Goal: Information Seeking & Learning: Learn about a topic

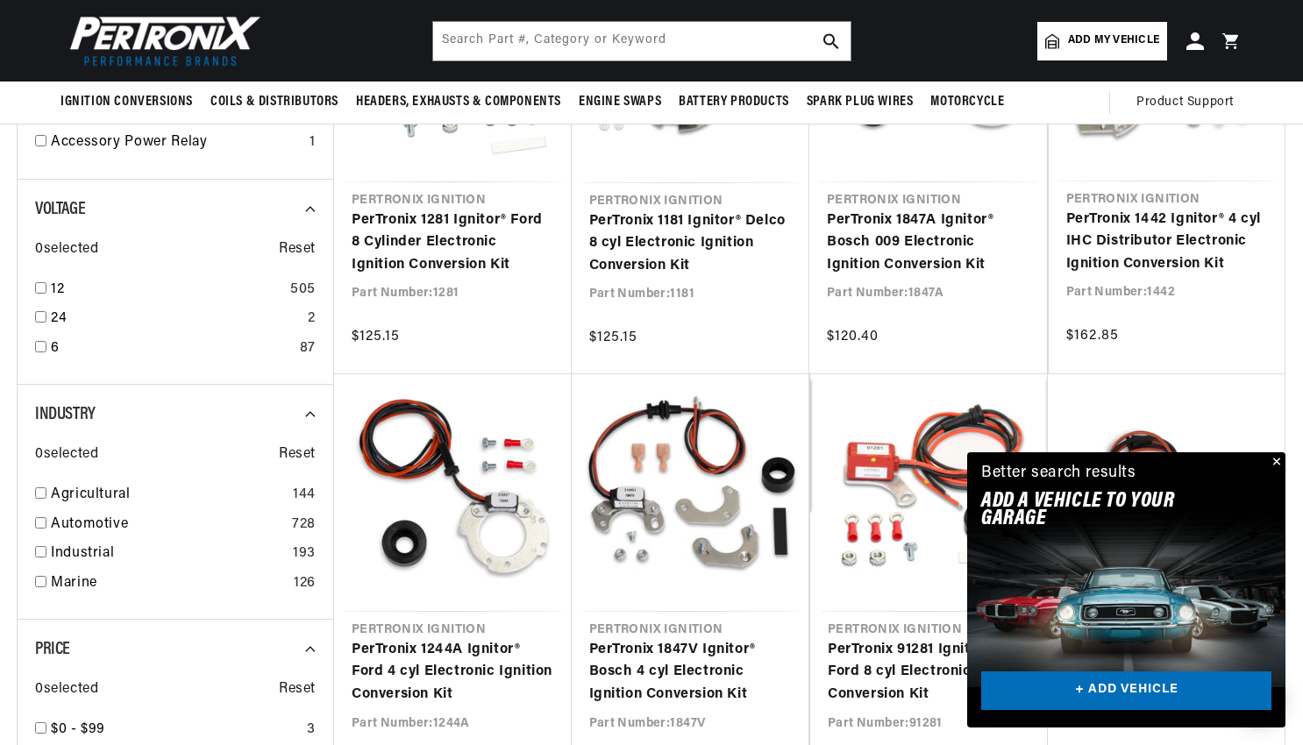
scroll to position [0, 531]
click at [1280, 461] on button "Close" at bounding box center [1275, 463] width 21 height 21
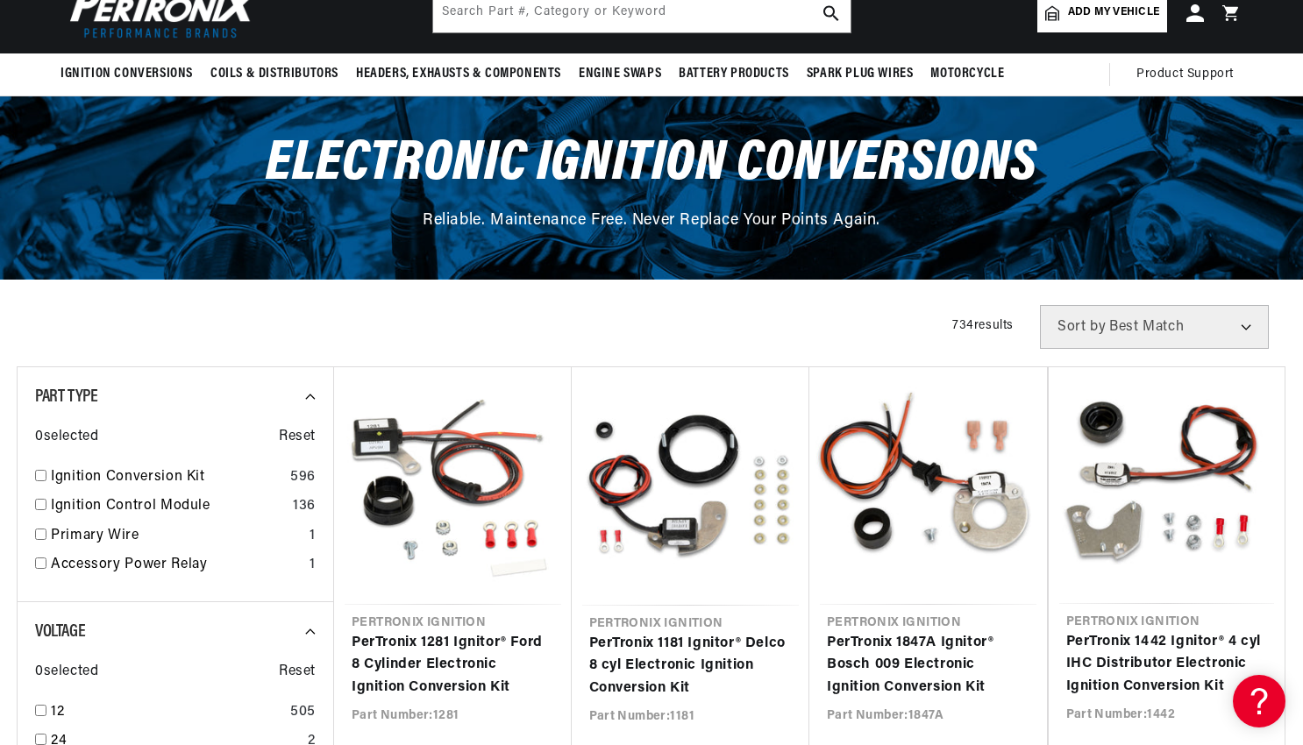
scroll to position [175, 0]
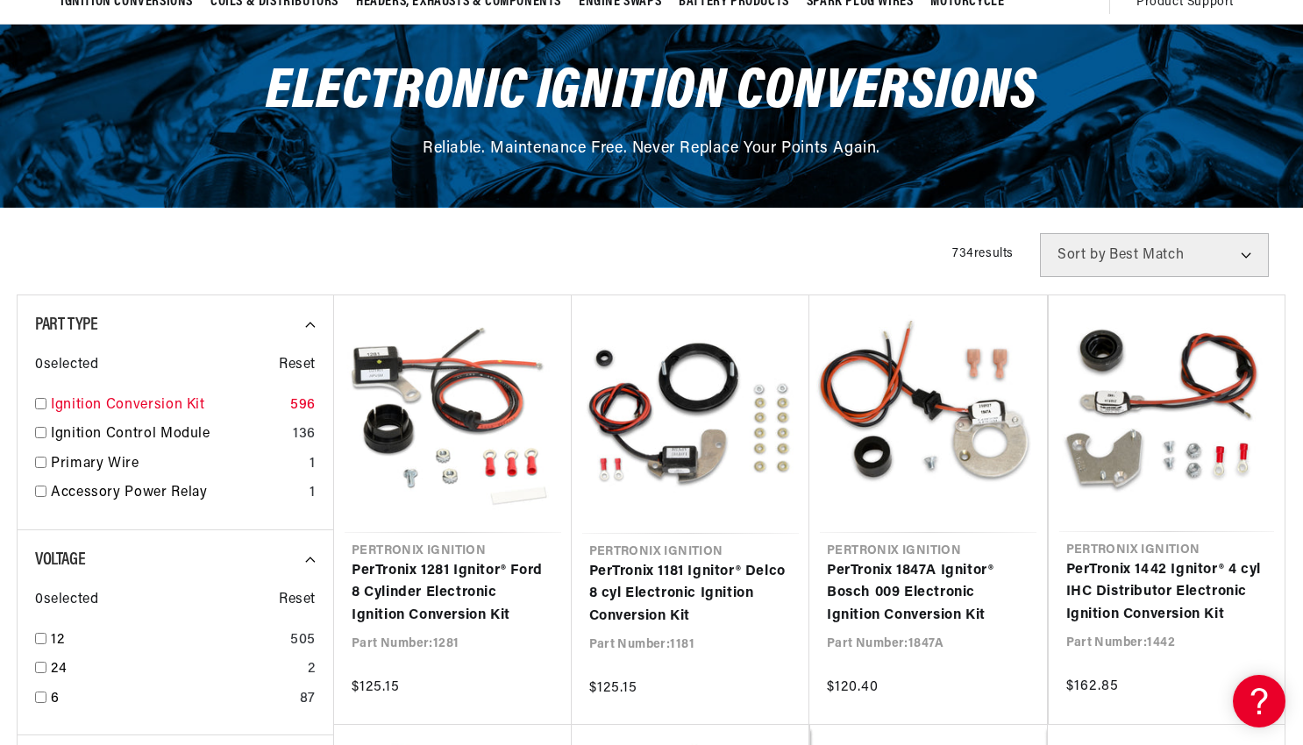
click at [37, 403] on input "checkbox" at bounding box center [40, 403] width 11 height 11
checkbox input "true"
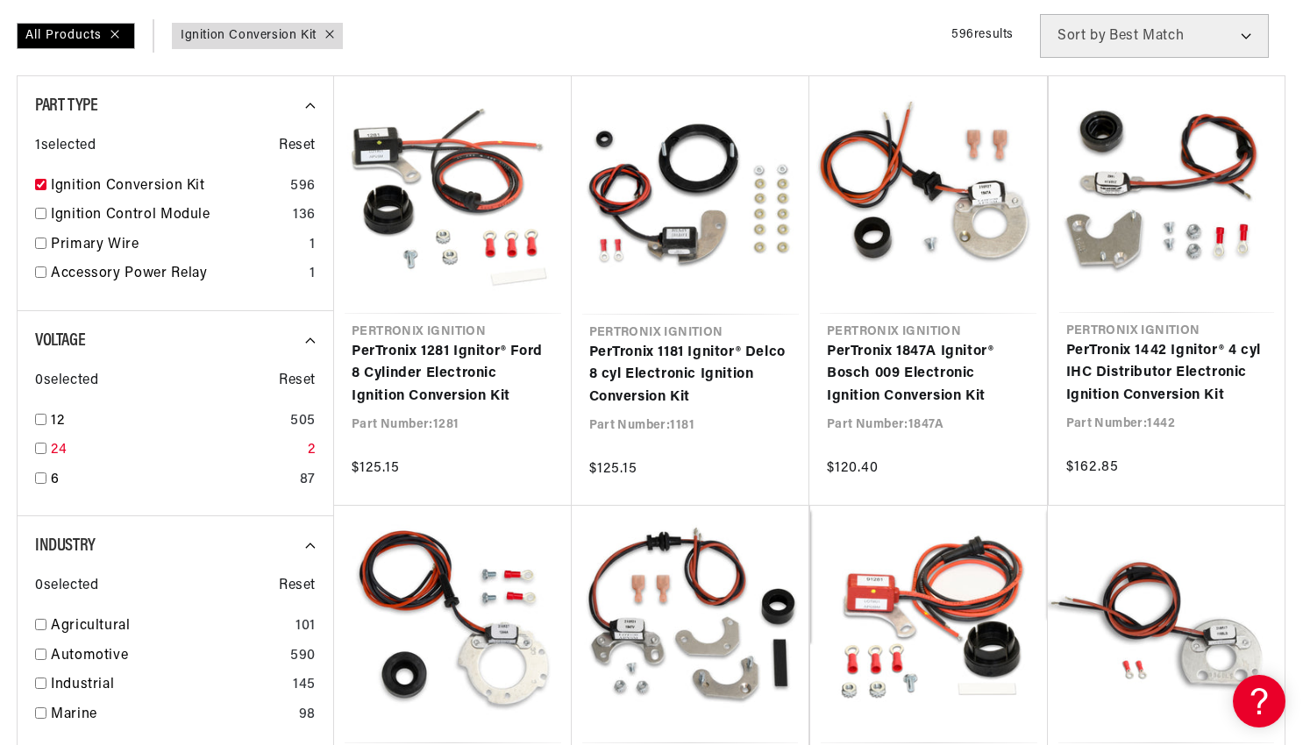
scroll to position [438, 0]
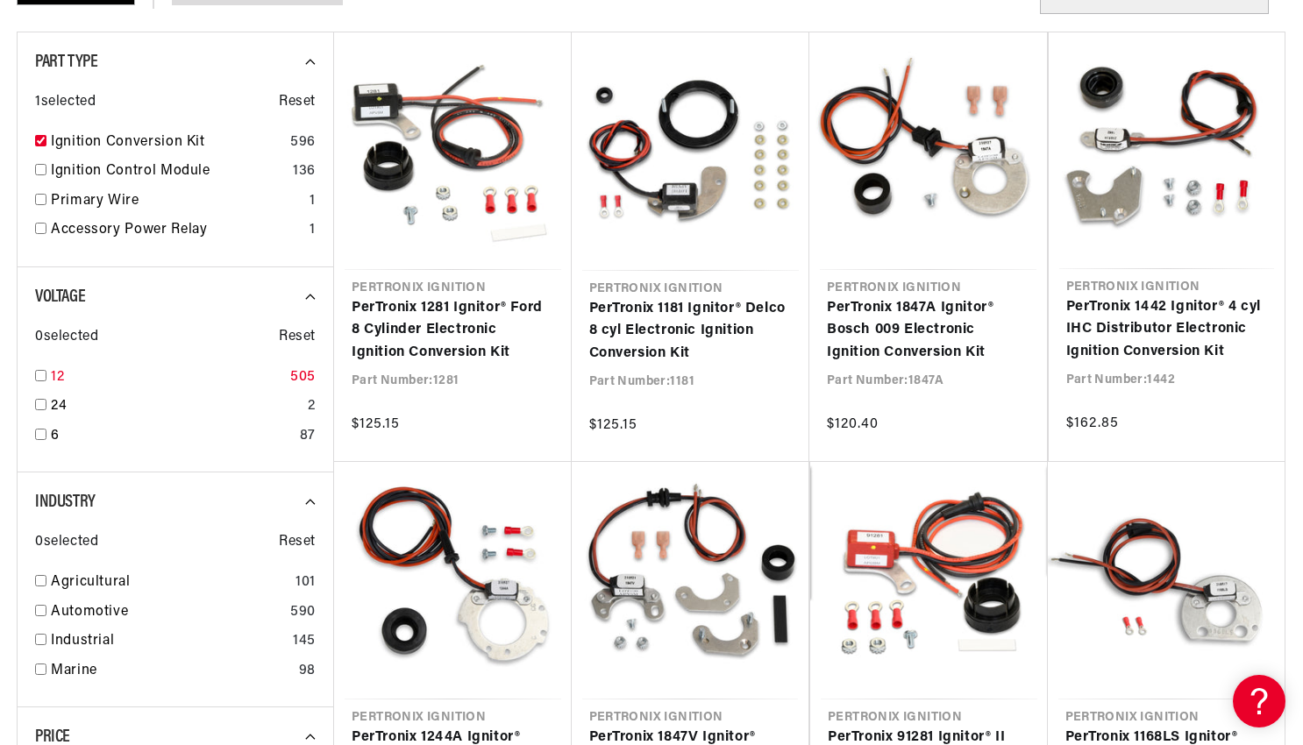
click at [45, 373] on input "checkbox" at bounding box center [40, 375] width 11 height 11
checkbox input "true"
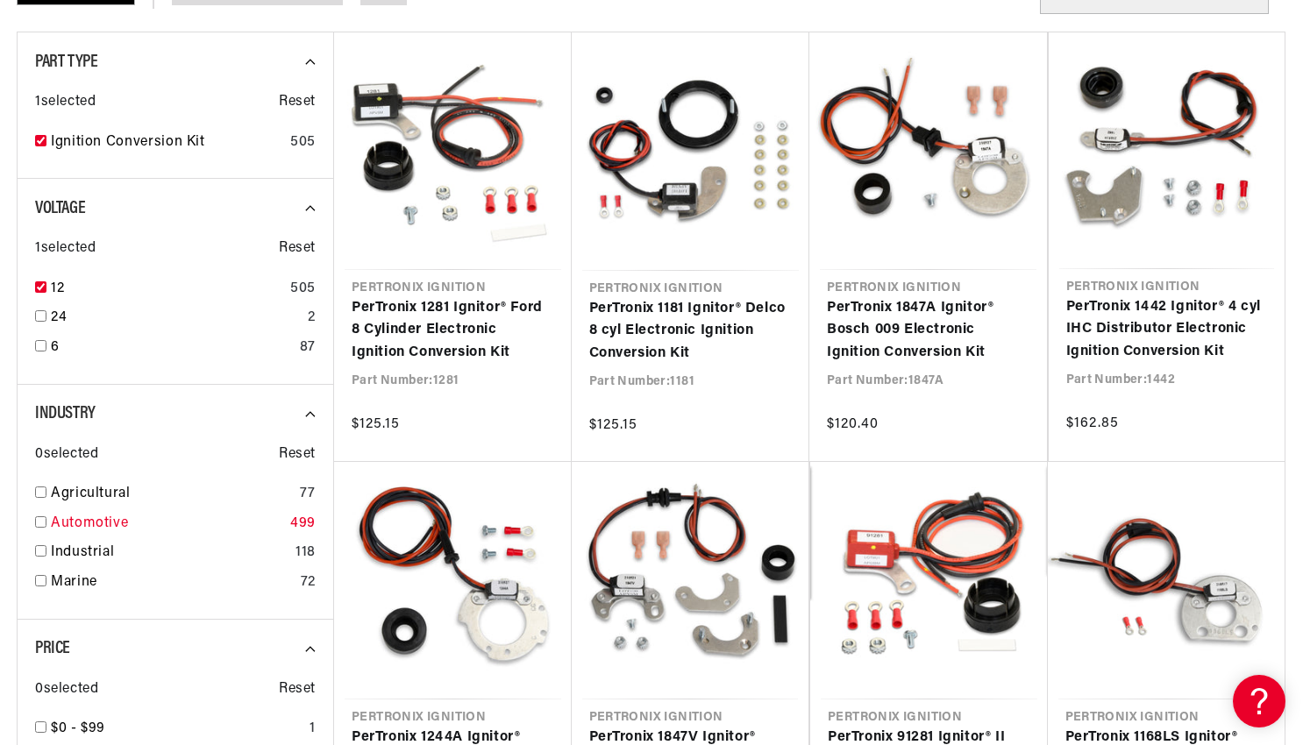
click at [50, 526] on div "Automotive 499" at bounding box center [175, 528] width 281 height 30
checkbox input "true"
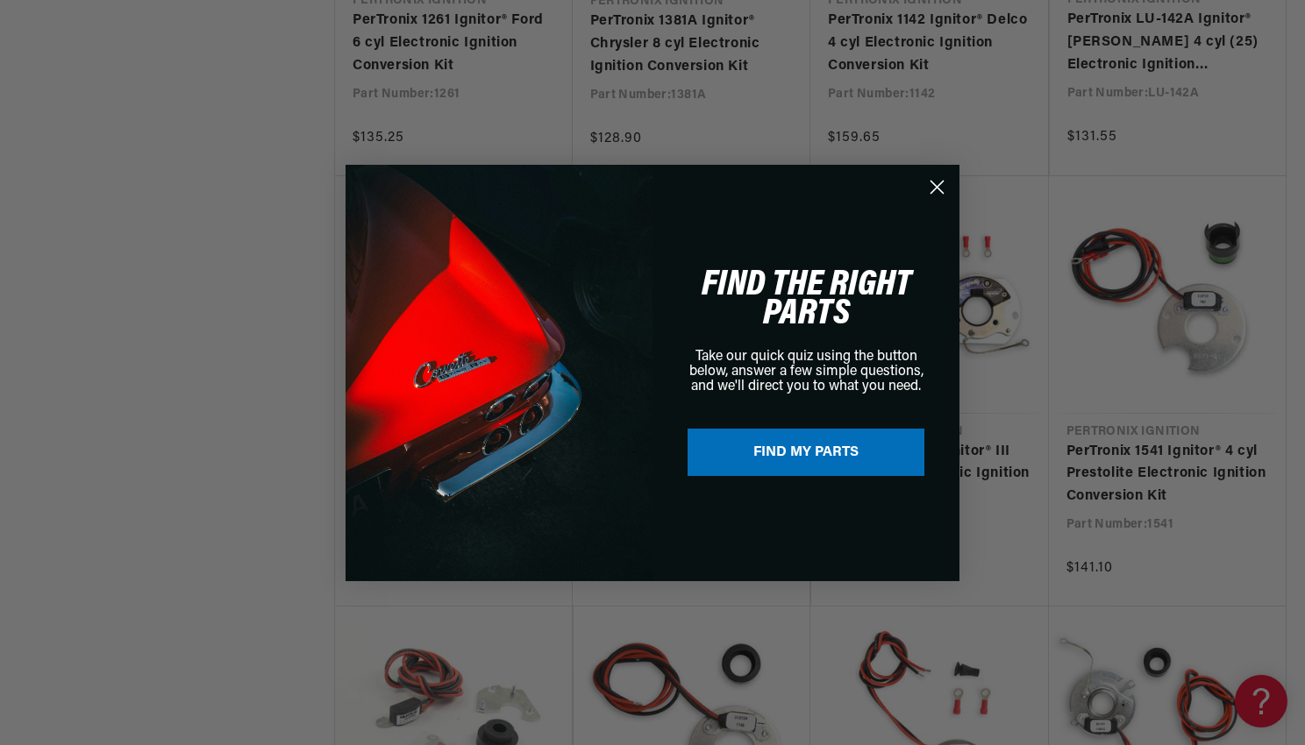
click at [928, 180] on circle "Close dialog" at bounding box center [937, 186] width 29 height 29
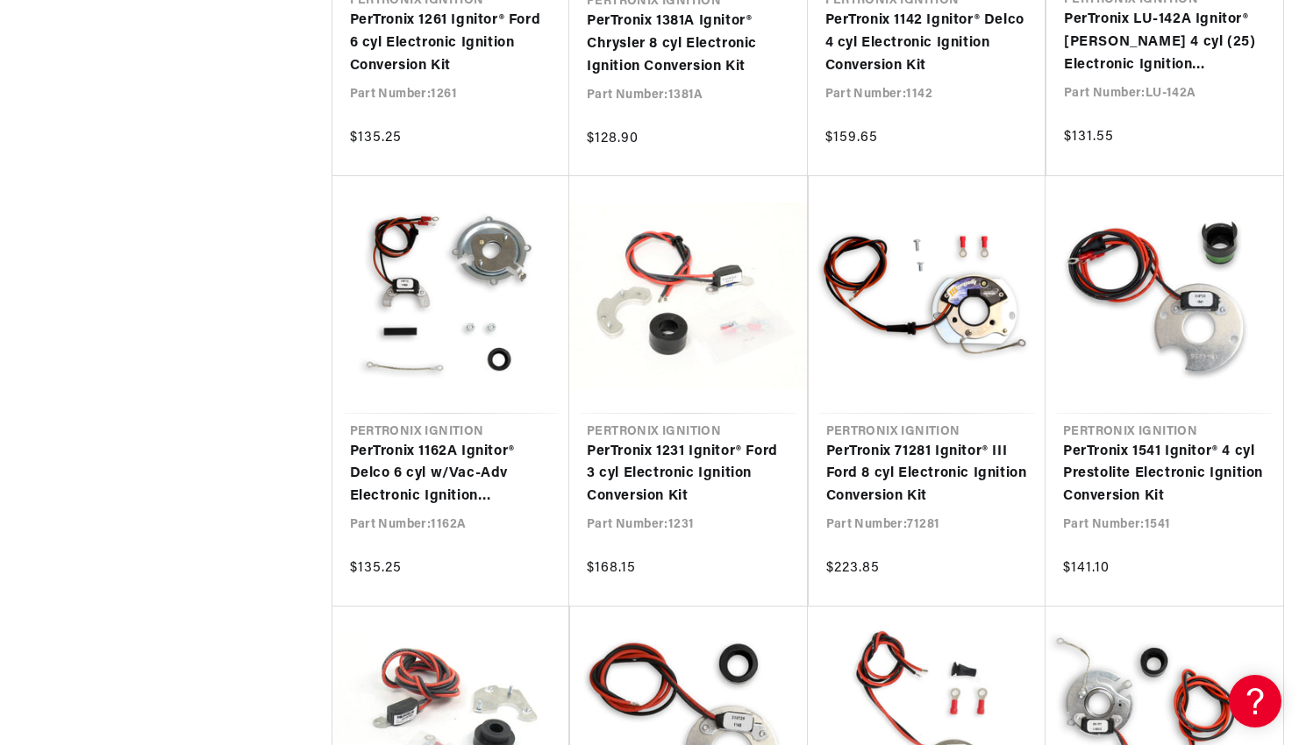
drag, startPoint x: 1297, startPoint y: 293, endPoint x: 1290, endPoint y: 204, distance: 88.9
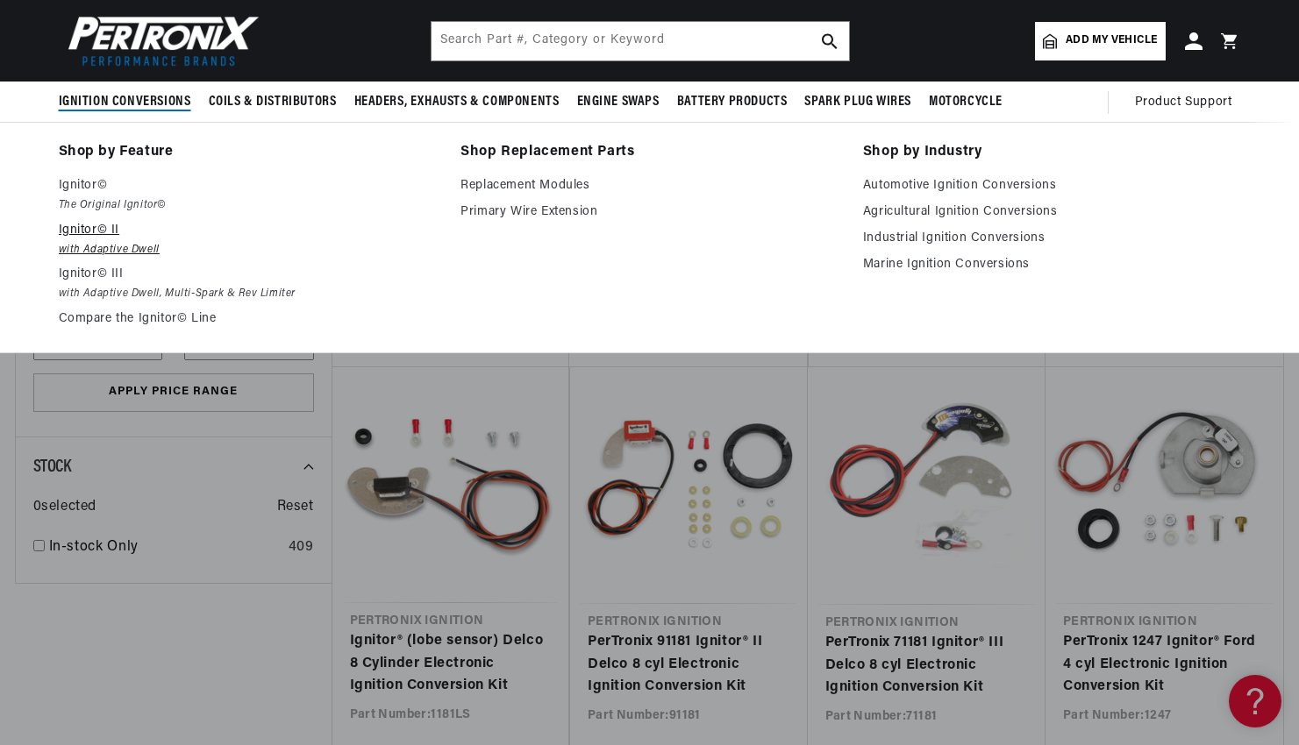
click at [140, 250] on em "with Adaptive Dwell" at bounding box center [248, 250] width 378 height 18
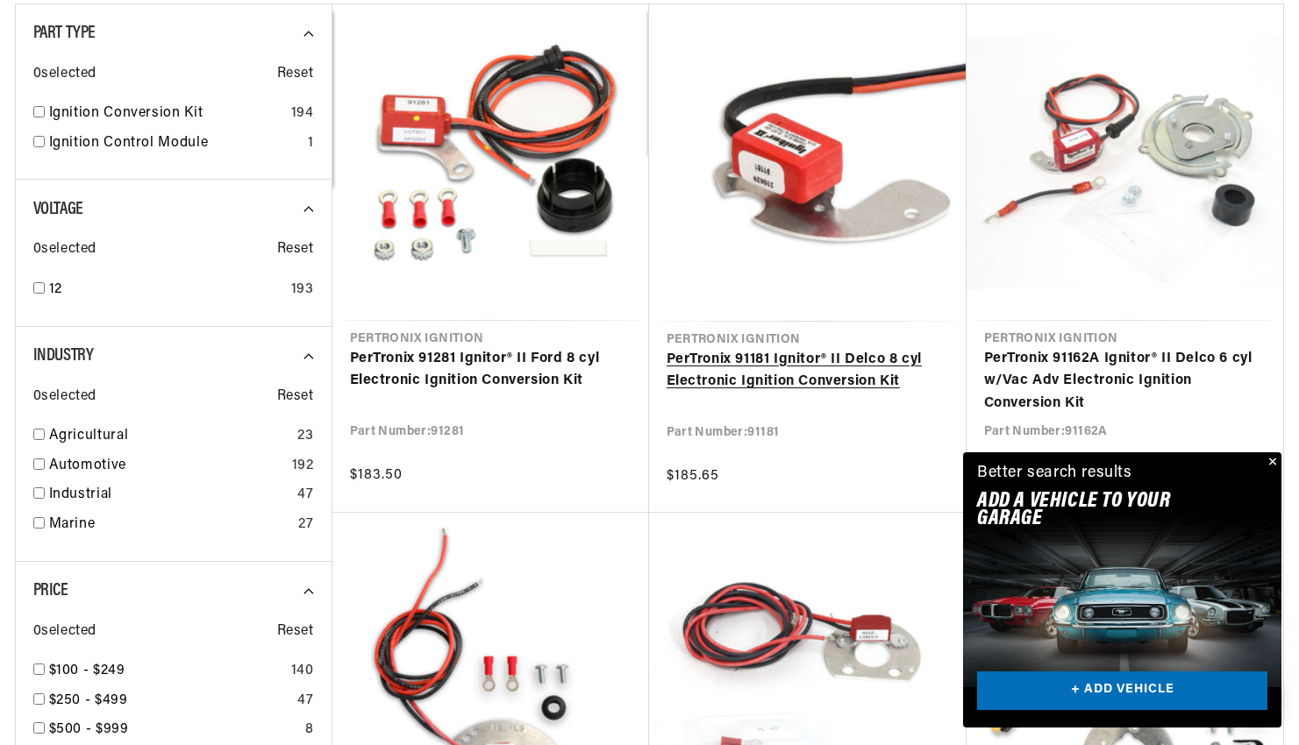
scroll to position [0, 531]
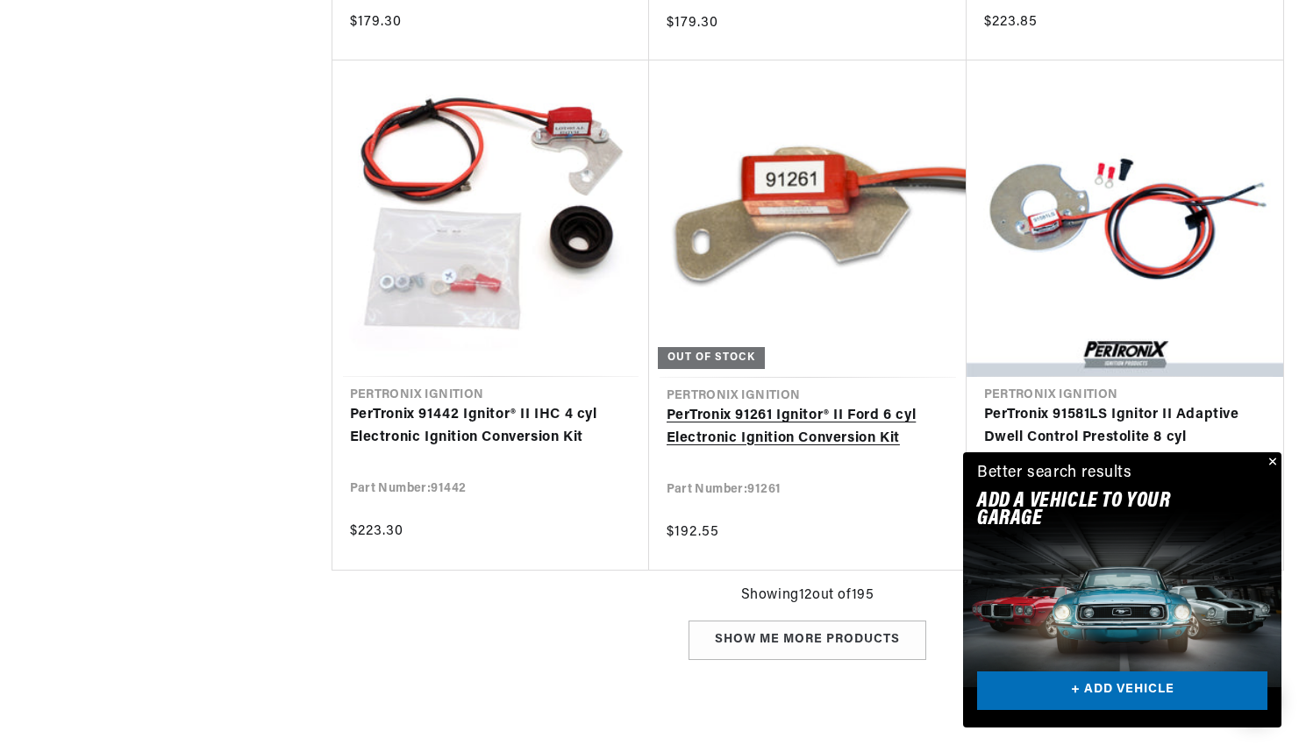
scroll to position [2368, 0]
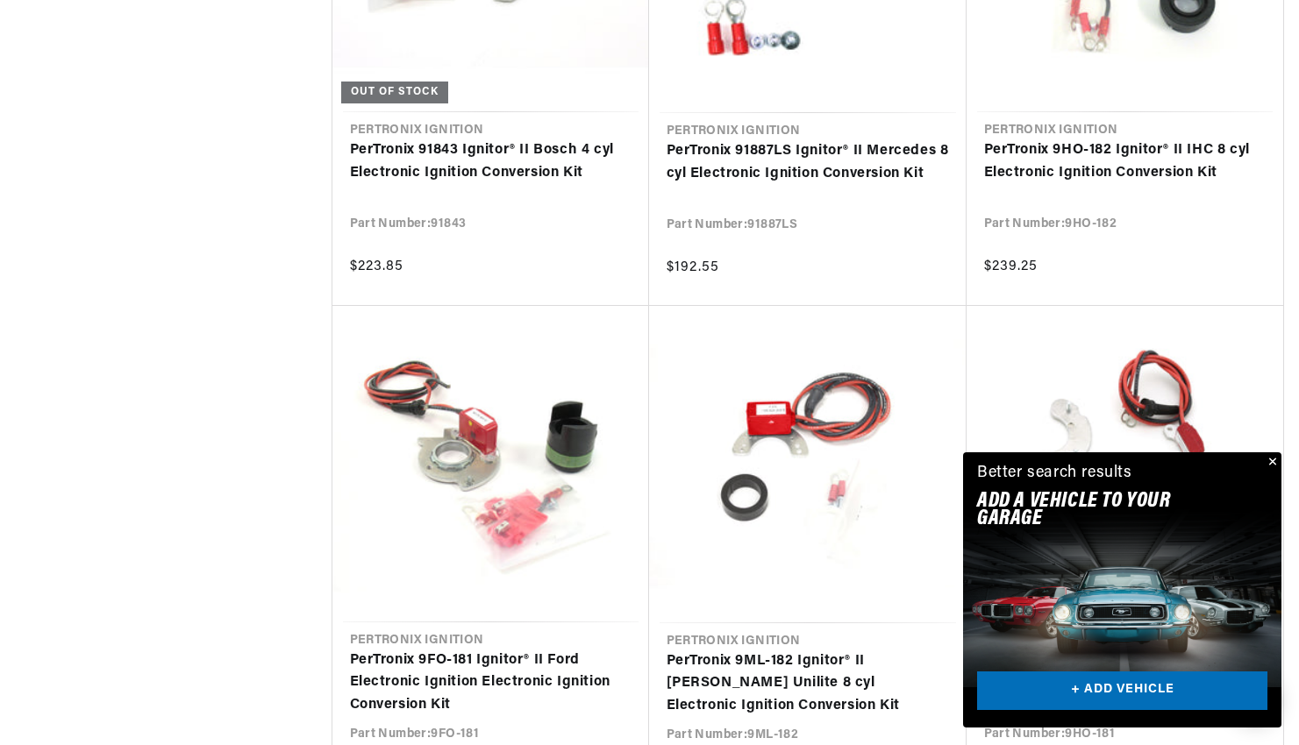
scroll to position [0, 524]
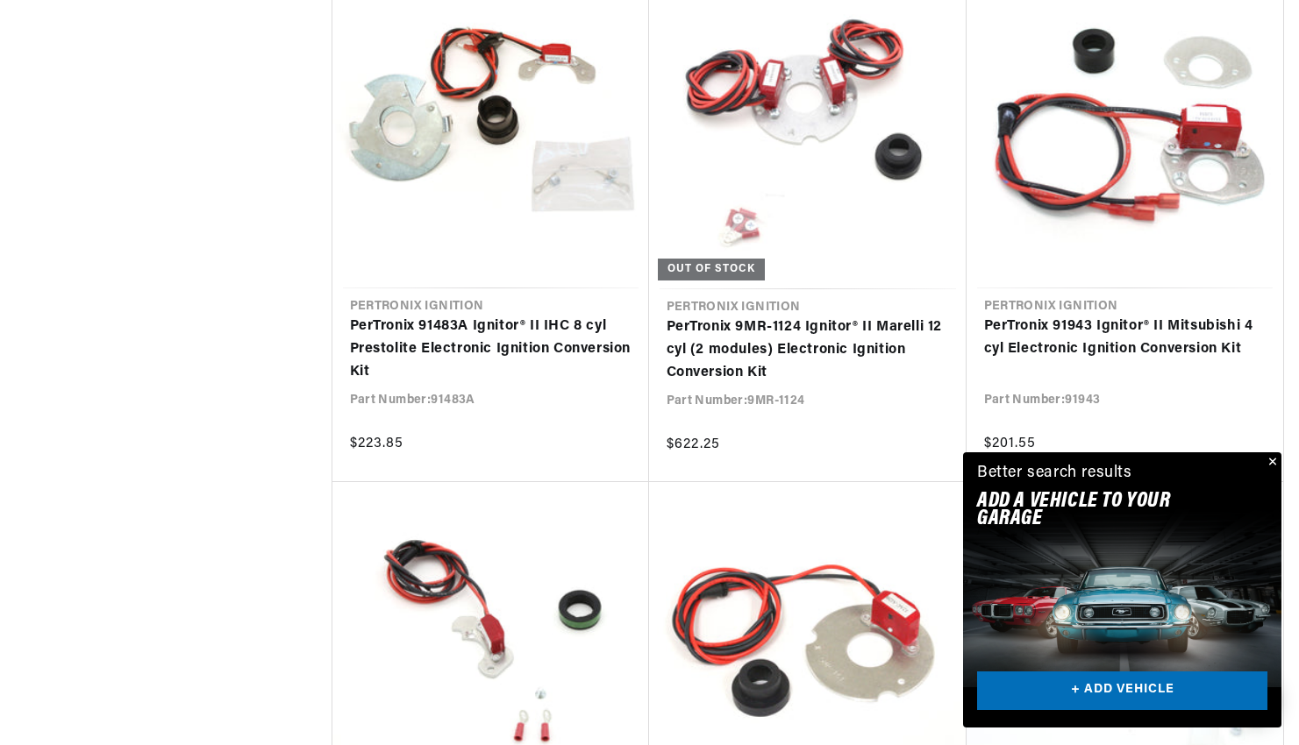
scroll to position [10733, 0]
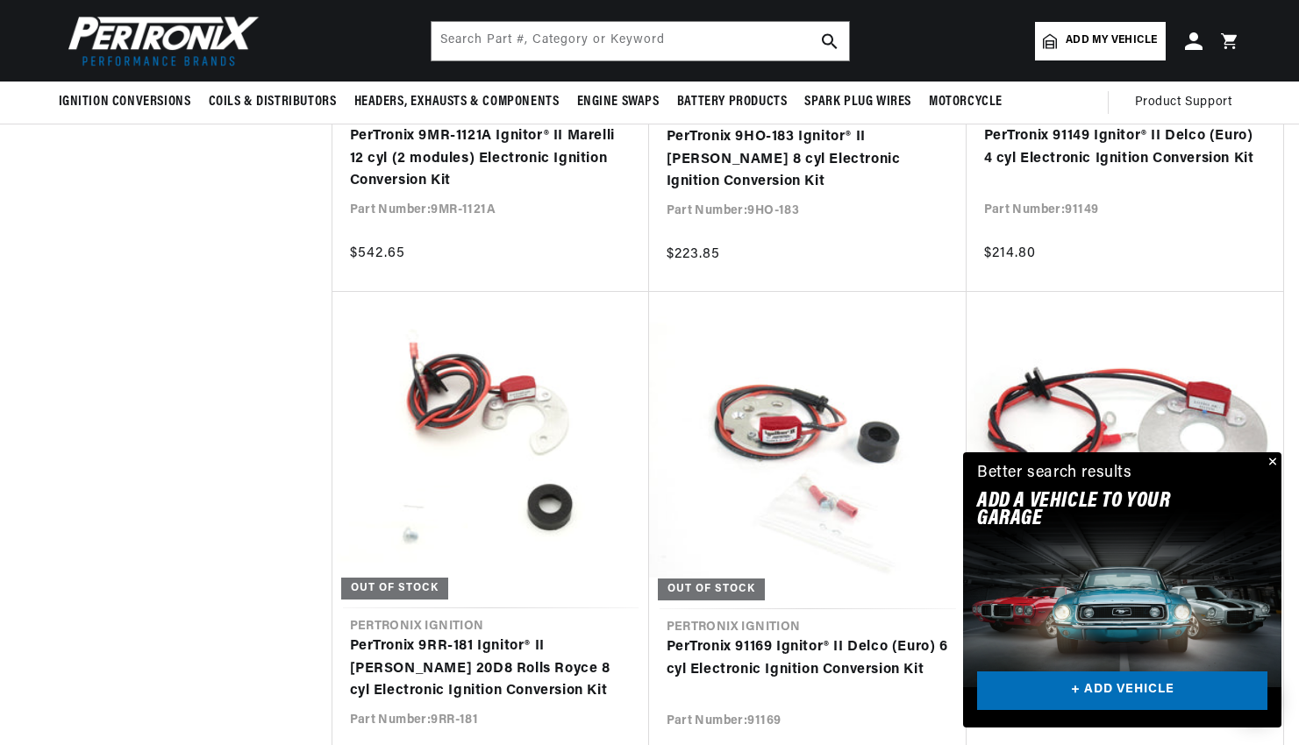
click at [196, 39] on img at bounding box center [160, 41] width 202 height 61
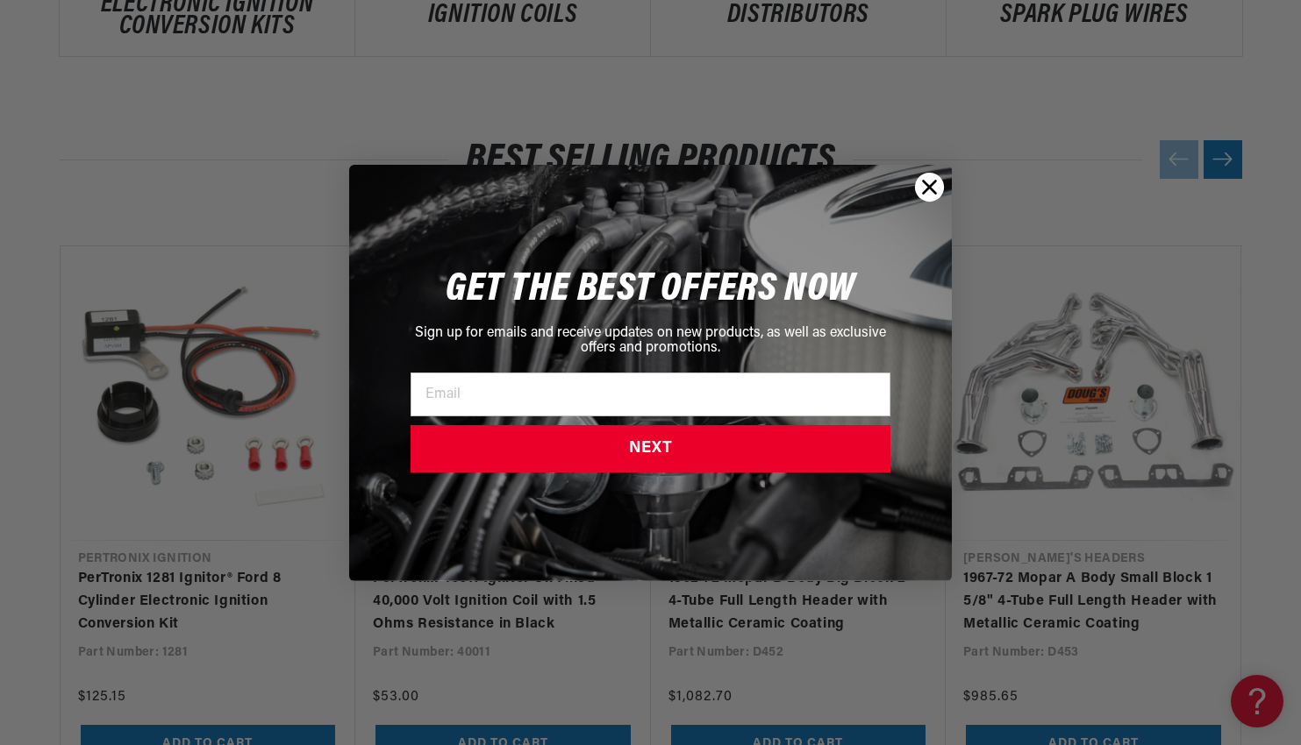
click at [917, 186] on circle "Close dialog" at bounding box center [929, 186] width 29 height 29
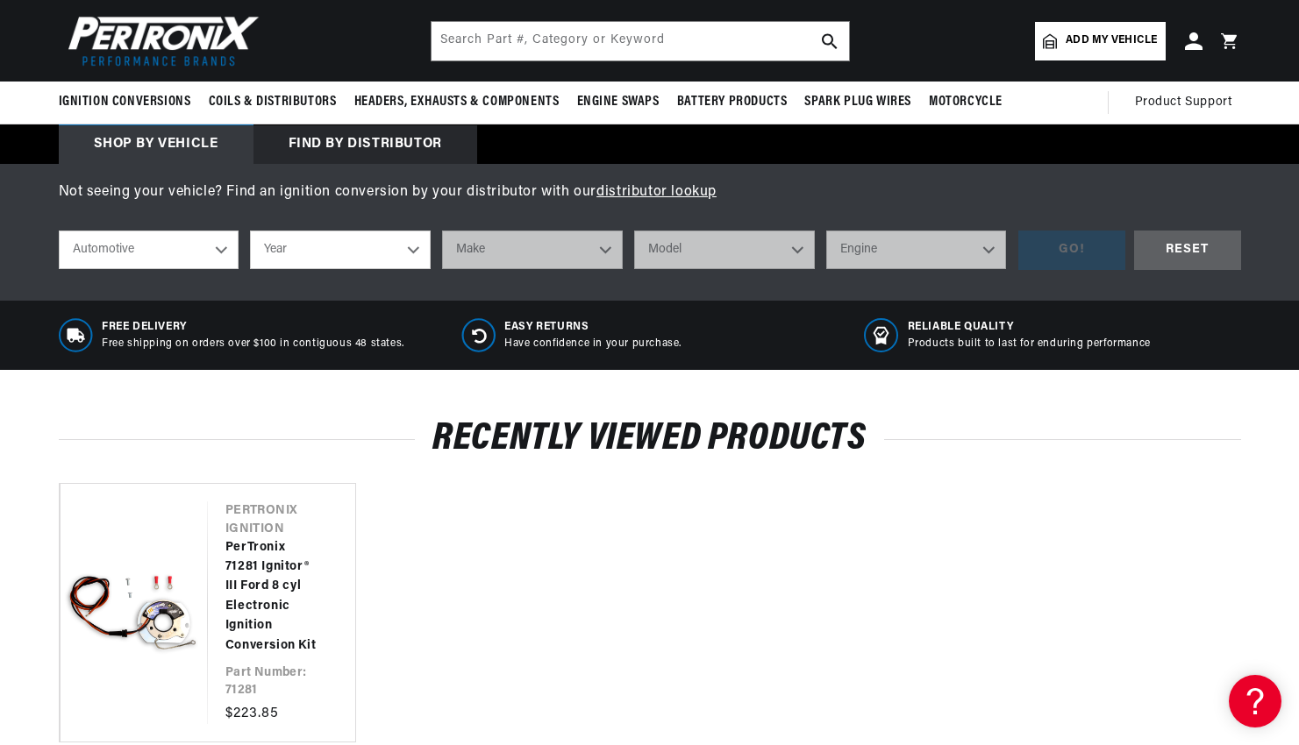
scroll to position [439, 0]
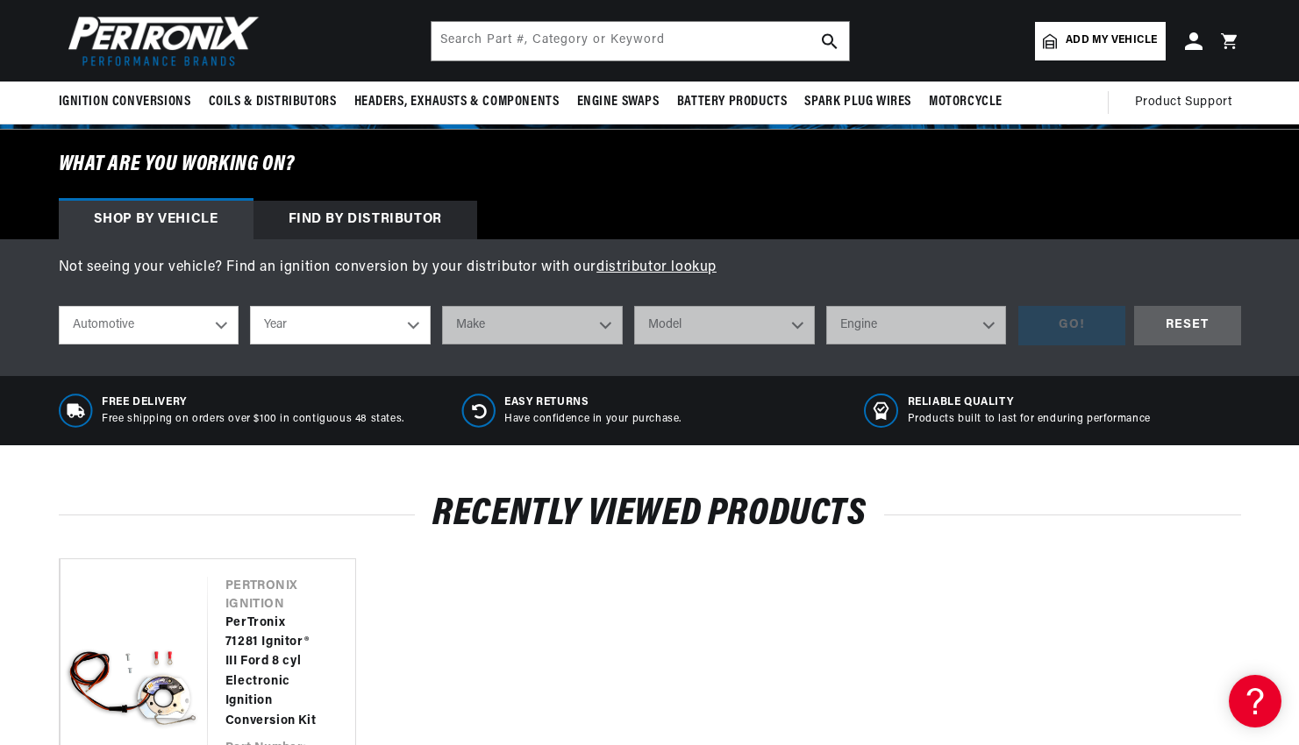
click at [416, 338] on select "Year 2024 2023 2022 2021 2020 2019 2018 2017 2016 2015 2014 2013 2012 2011 2010…" at bounding box center [340, 325] width 181 height 39
select select "1965"
click at [250, 306] on select "Year 2024 2023 2022 2021 2020 2019 2018 2017 2016 2015 2014 2013 2012 2011 2010…" at bounding box center [340, 325] width 181 height 39
select select "1965"
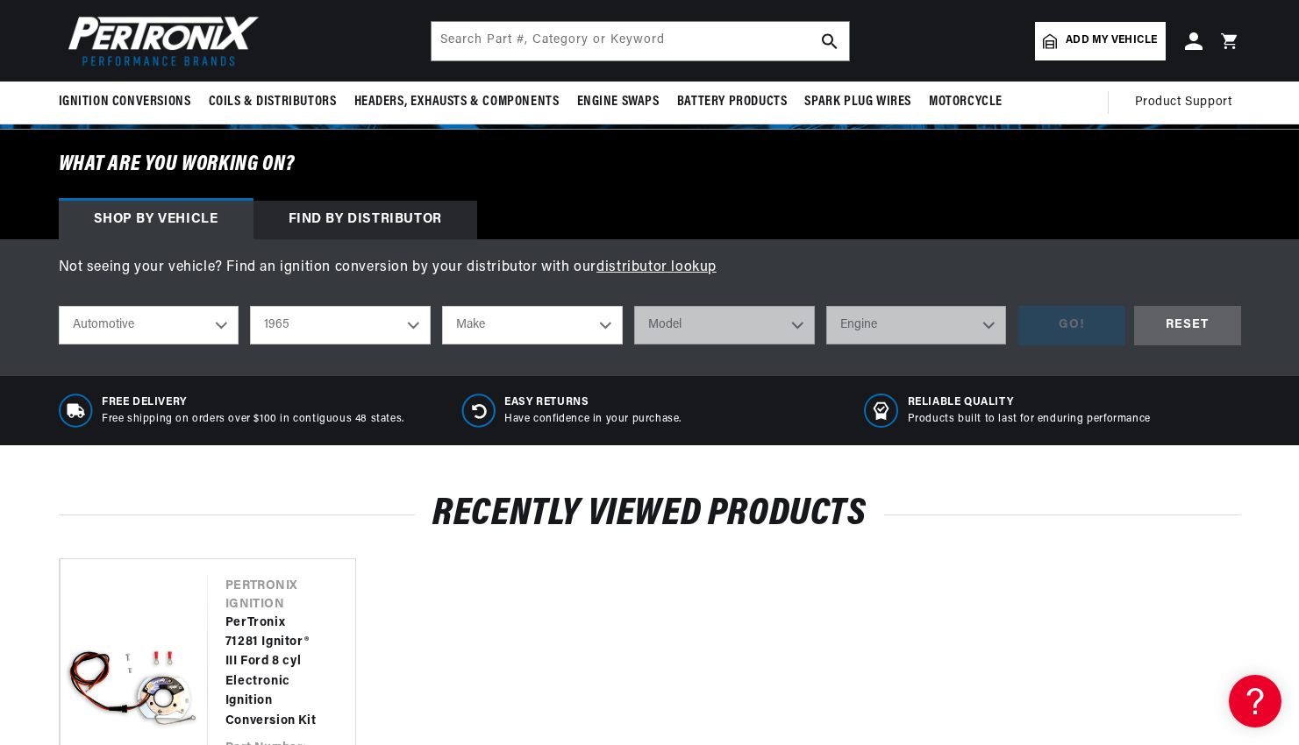
click at [529, 324] on select "Make Alfa Romeo American Motors Aston Martin Austin Austin Healey Avanti Bentle…" at bounding box center [532, 325] width 181 height 39
select select "Ford"
click at [442, 306] on select "Make Alfa Romeo American Motors Aston Martin Austin Austin Healey Avanti Bentle…" at bounding box center [532, 325] width 181 height 39
select select "Ford"
click at [661, 318] on select "Model Club Wagon Country Sedan Country Squire Custom Custom 500 Econoline F-100…" at bounding box center [724, 325] width 181 height 39
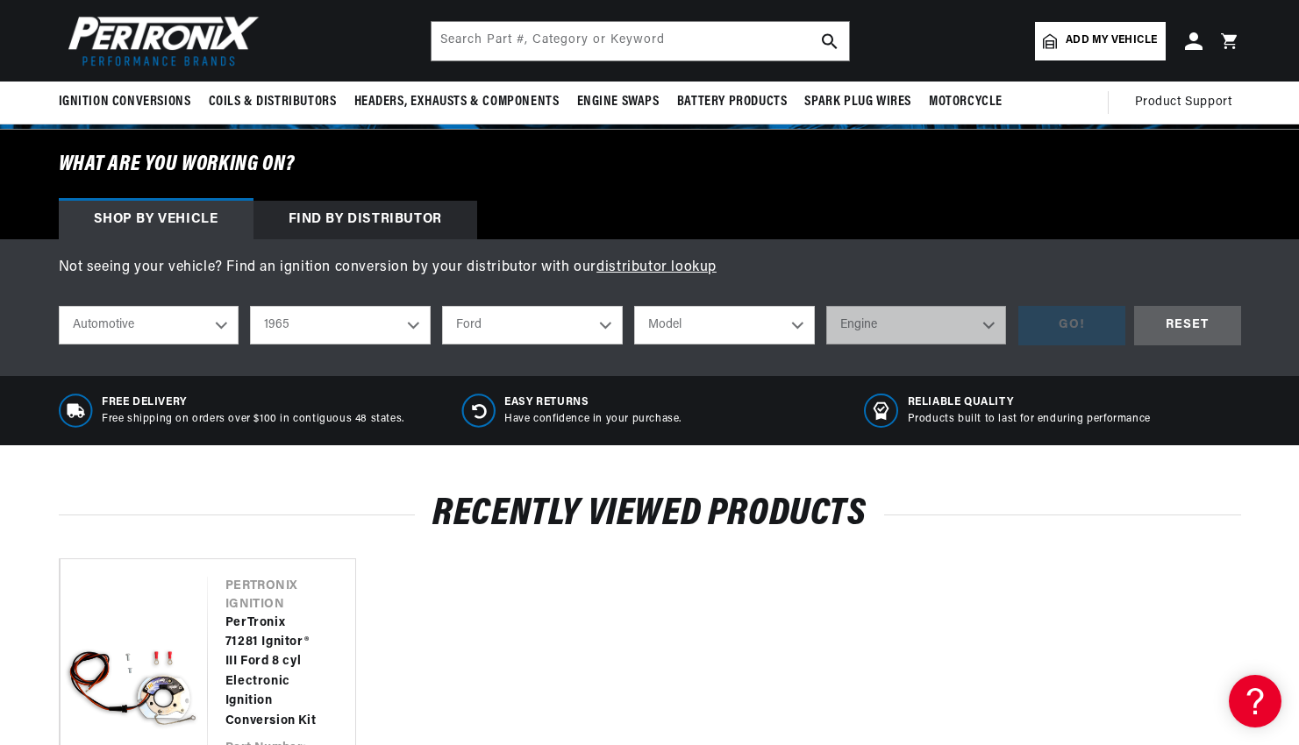
scroll to position [0, 531]
select select "Mustang"
click at [634, 306] on select "Model Club Wagon Country Sedan Country Squire Custom Custom 500 Econoline F-100…" at bounding box center [724, 325] width 181 height 39
select select "Mustang"
click at [877, 315] on select "Engine 4.1L 170cid / 2.8L 200cid / 3.3L 260cid / 4.3L 289cid / 4.7L 302cid / 5.…" at bounding box center [916, 325] width 181 height 39
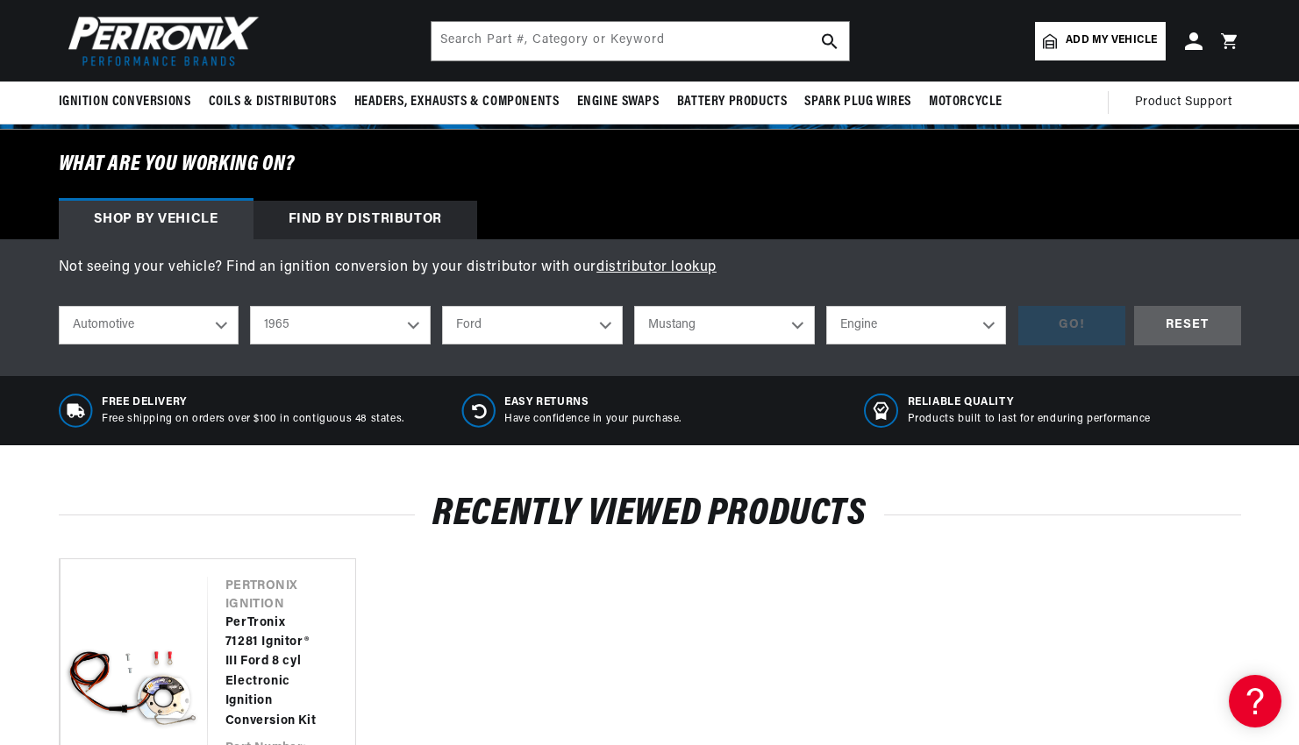
select select "289cid-4.7L"
click at [826, 306] on select "Engine 4.1L 170cid / 2.8L 200cid / 3.3L 260cid / 4.3L 289cid / 4.7L 302cid / 5.…" at bounding box center [916, 325] width 181 height 39
select select "289cid-4.7L"
click at [1066, 327] on div "GO!" at bounding box center [1071, 325] width 107 height 39
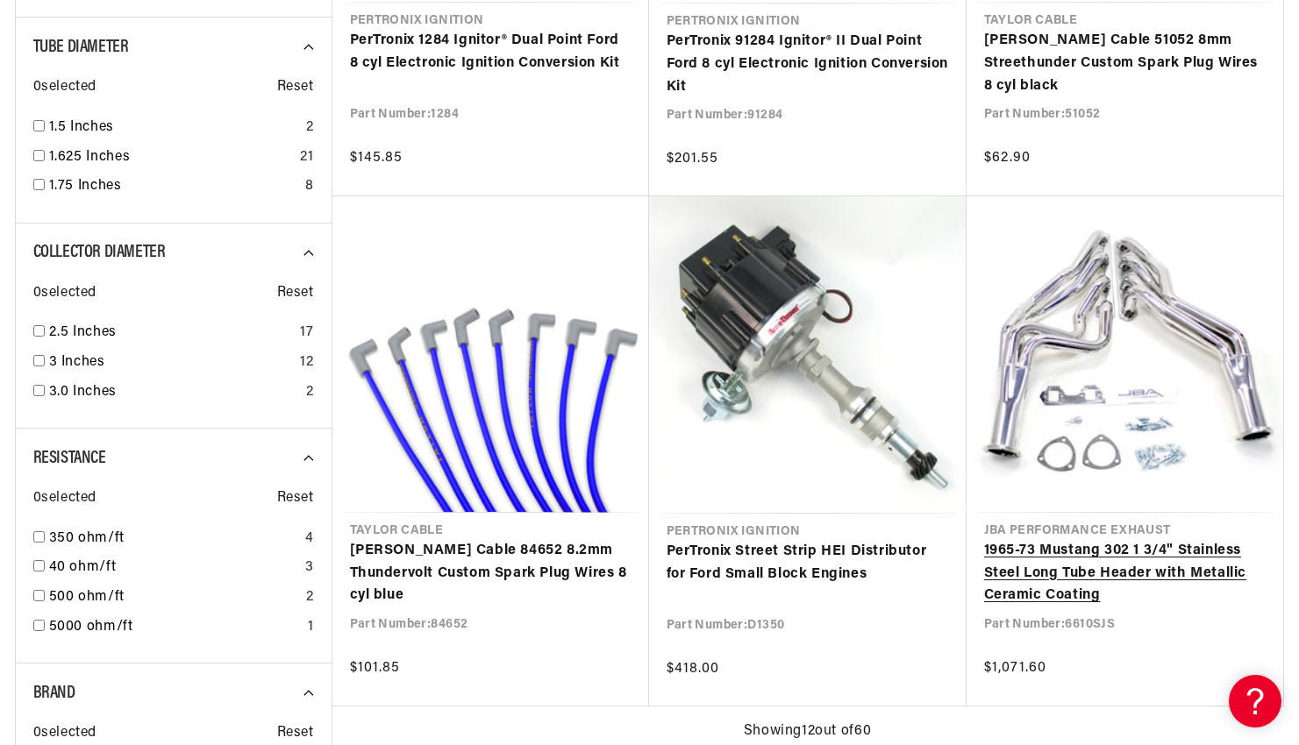
scroll to position [1666, 0]
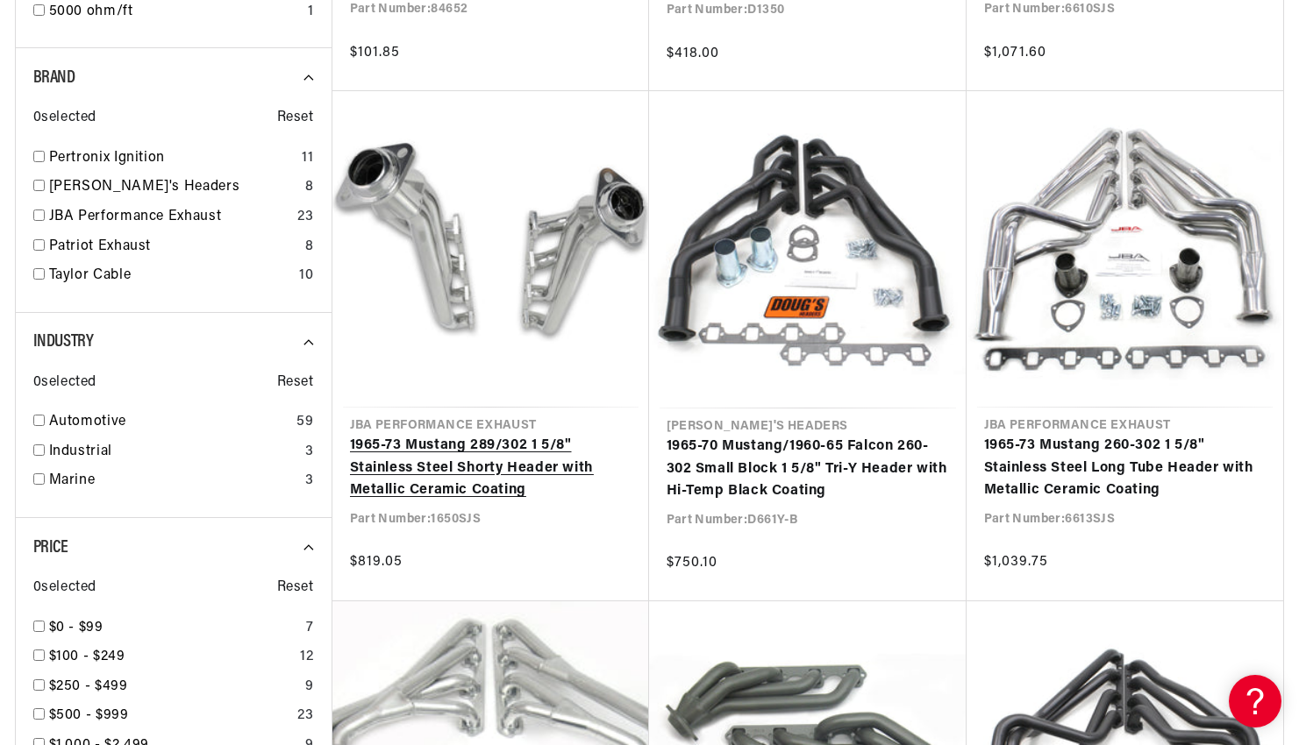
scroll to position [0, 531]
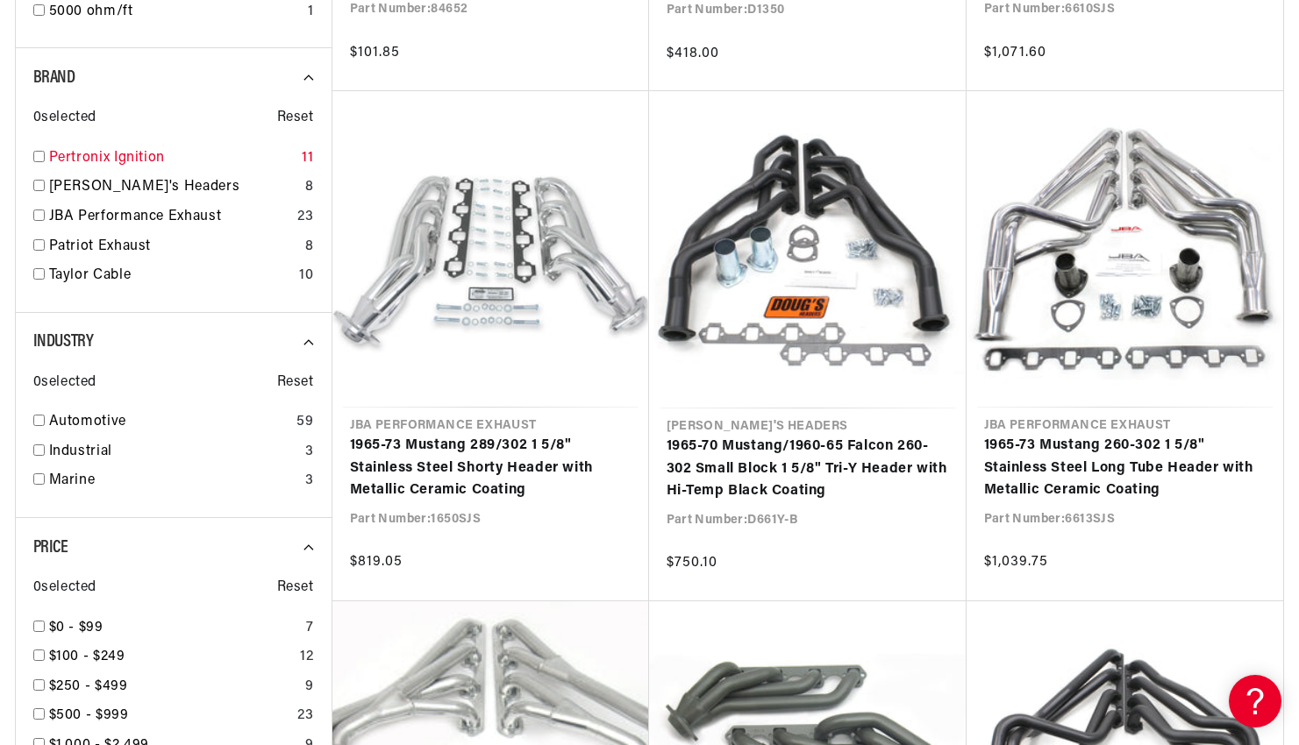
click at [39, 153] on input "checkbox" at bounding box center [38, 156] width 11 height 11
checkbox input "false"
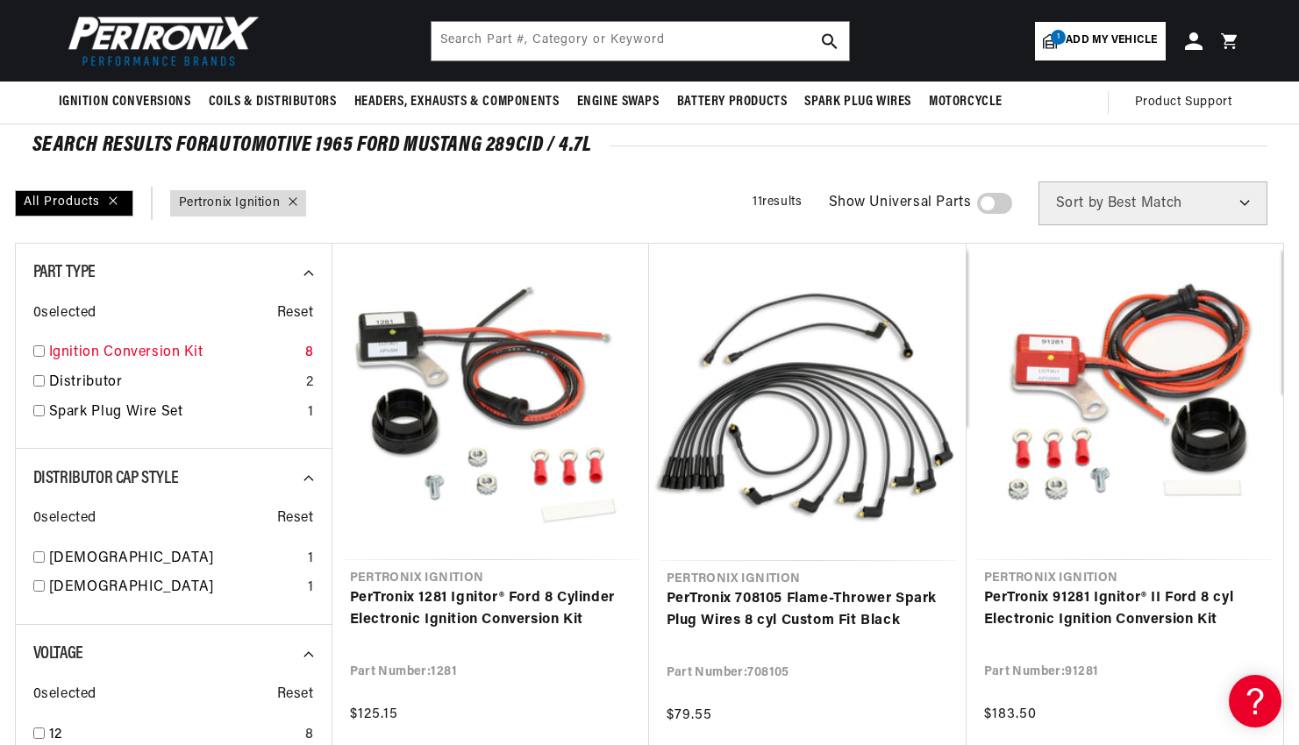
click at [173, 353] on link "Ignition Conversion Kit" at bounding box center [173, 353] width 249 height 23
checkbox input "true"
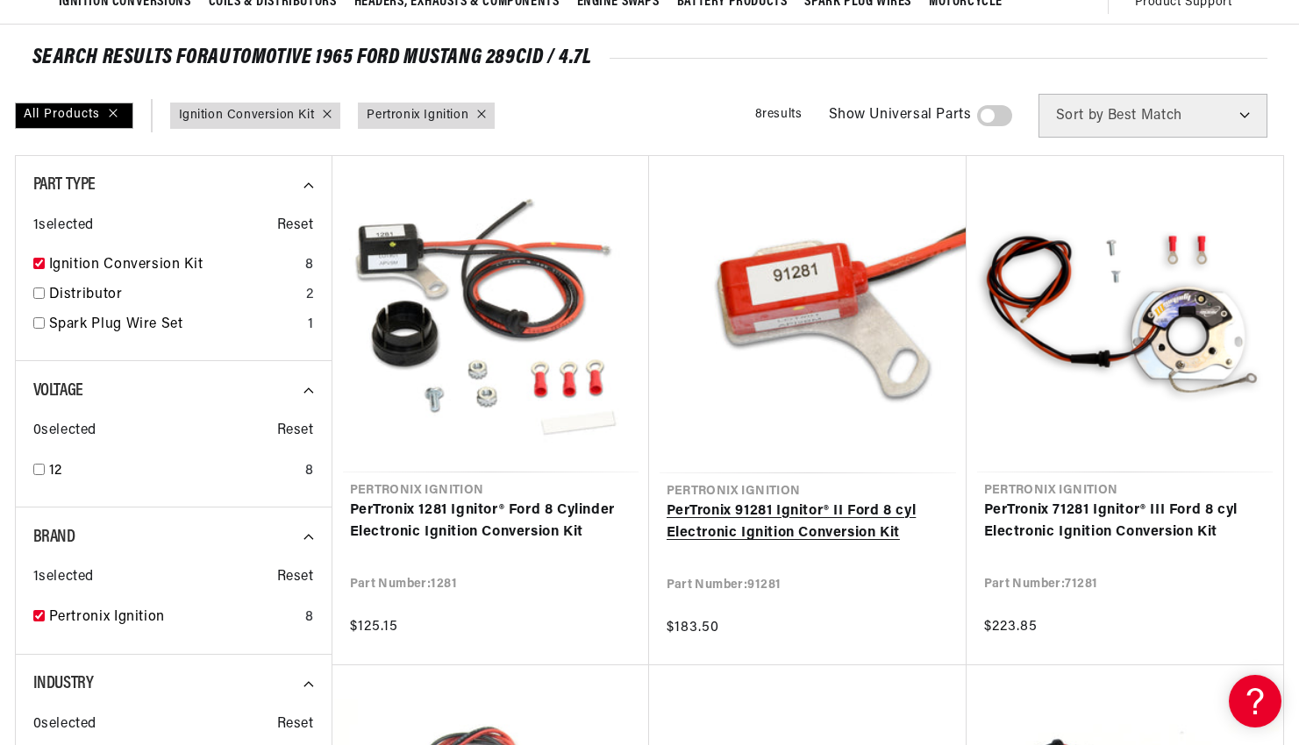
scroll to position [0, 63]
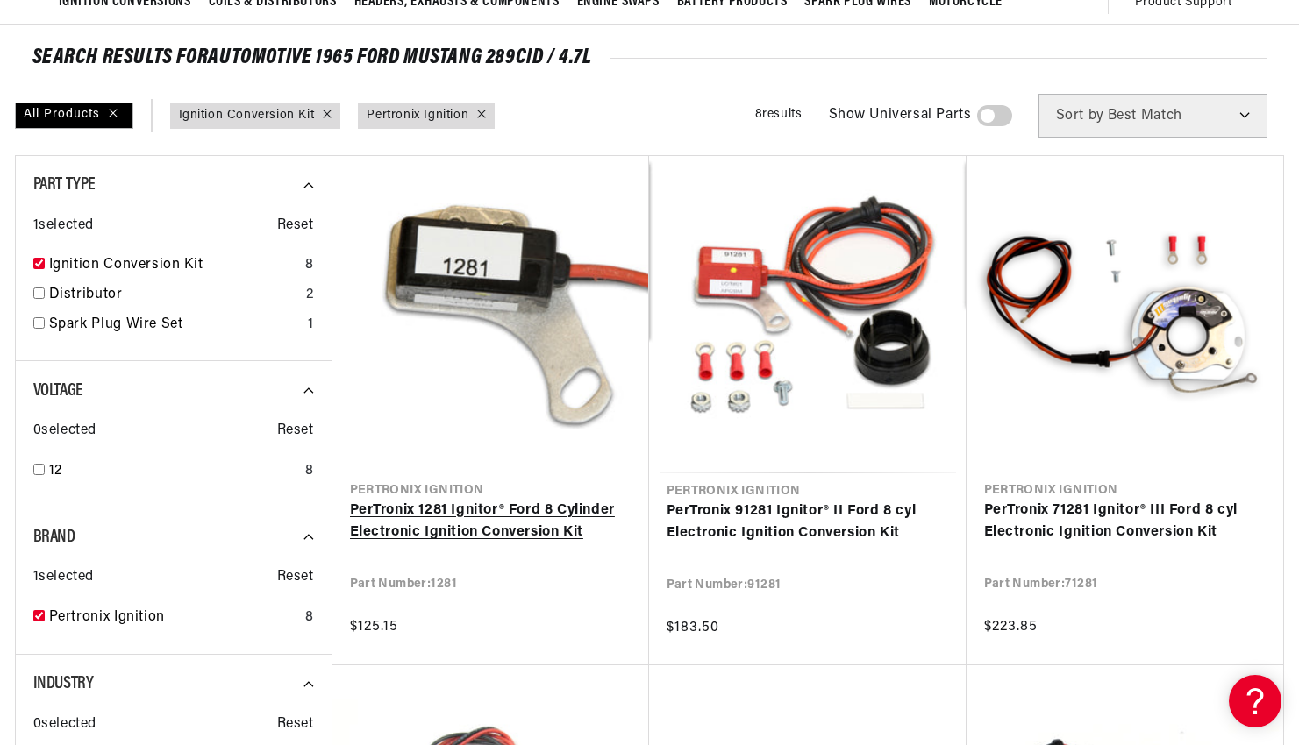
drag, startPoint x: 759, startPoint y: 518, endPoint x: 488, endPoint y: 509, distance: 270.3
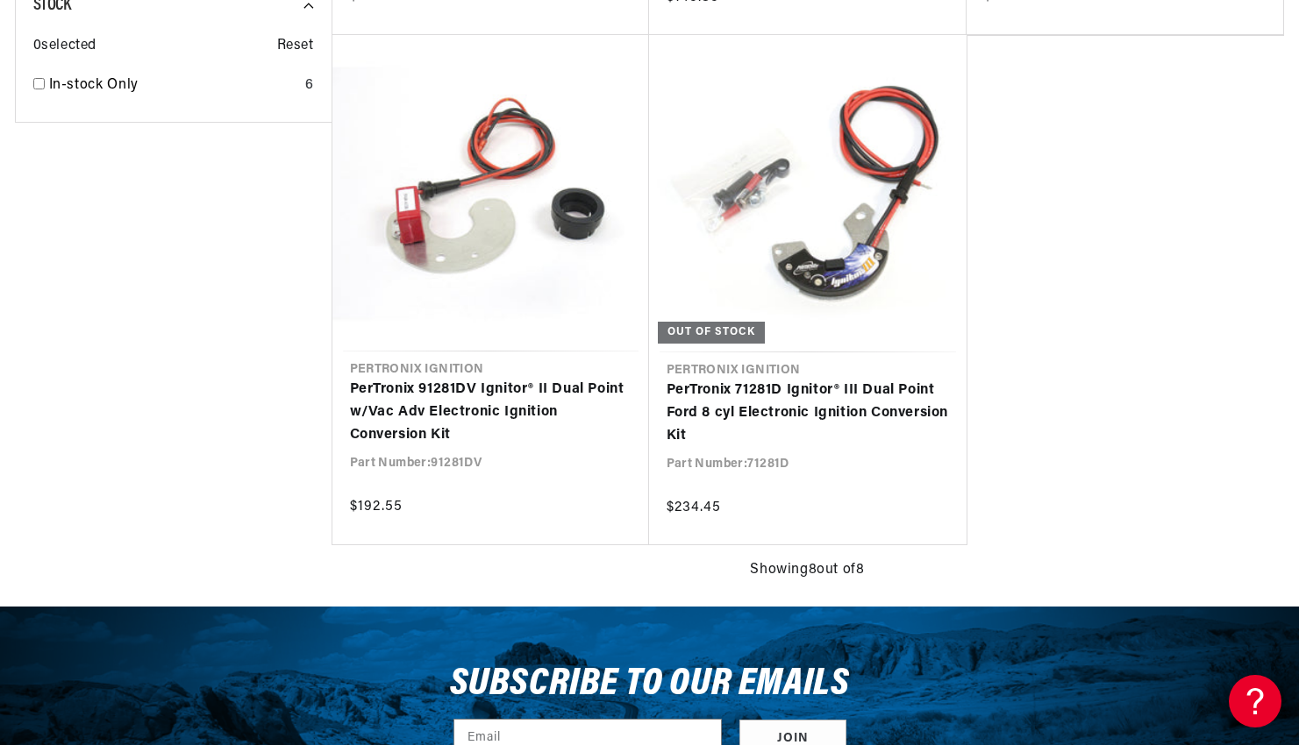
scroll to position [0, 531]
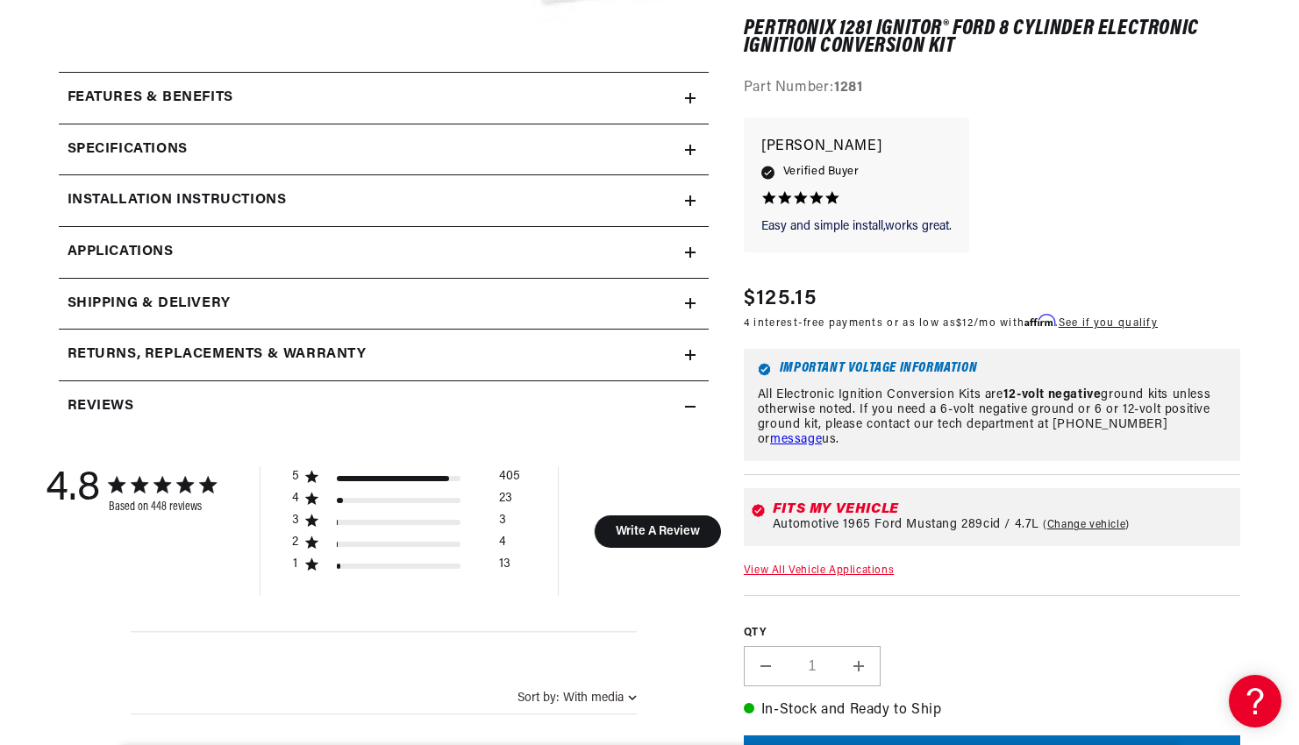
scroll to position [0, 531]
click at [538, 210] on div "Installation instructions" at bounding box center [372, 200] width 626 height 23
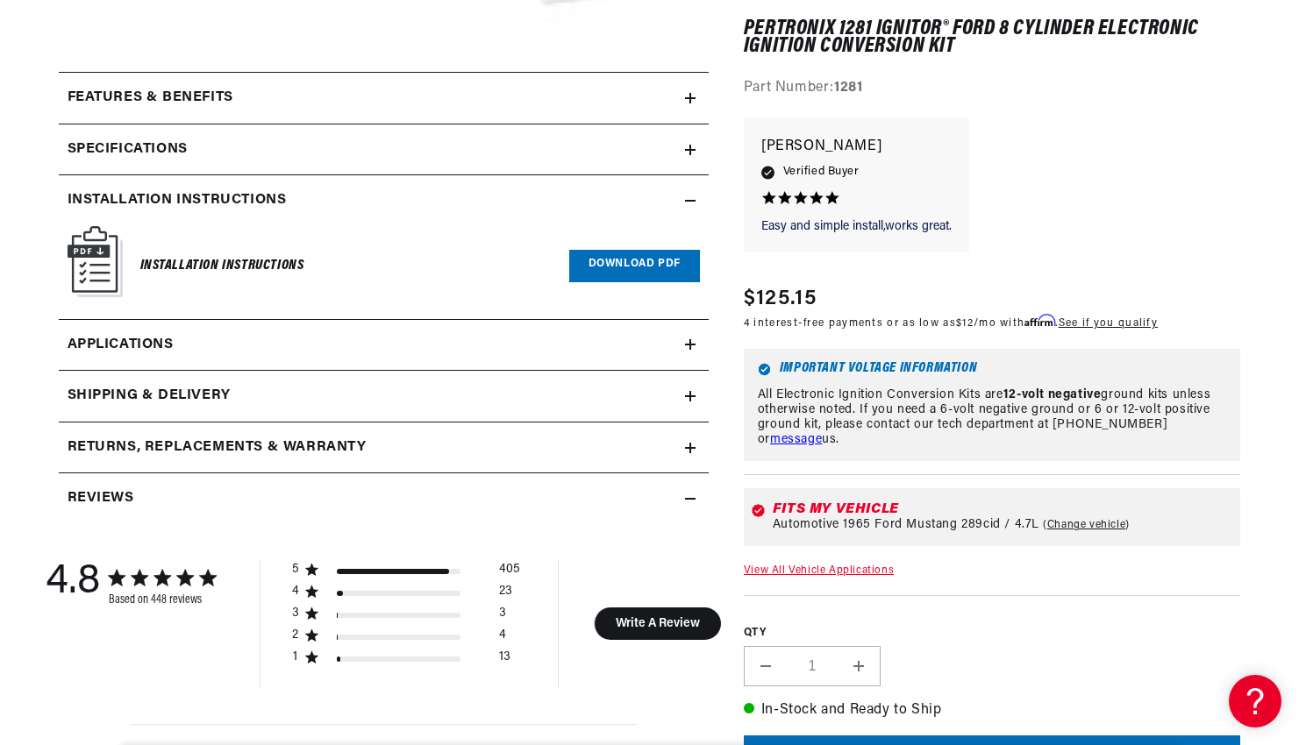
click at [622, 262] on link "Download PDF" at bounding box center [634, 266] width 131 height 32
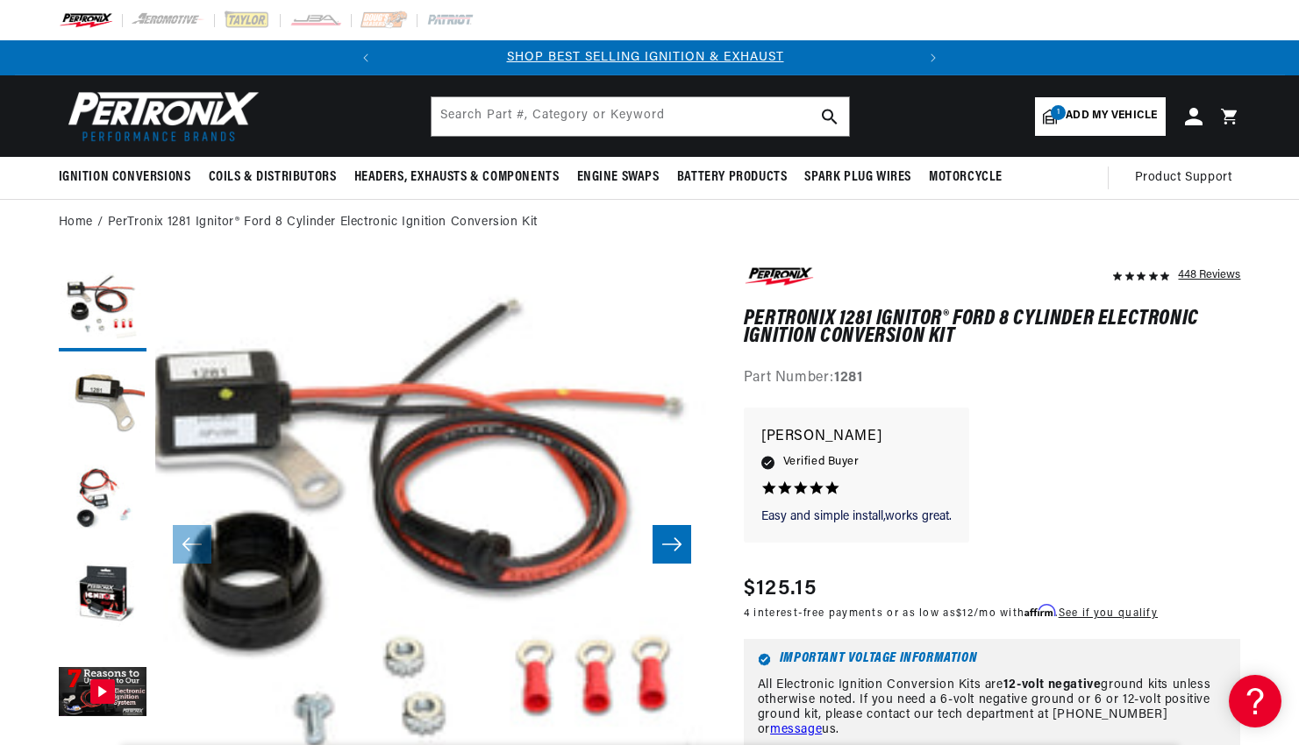
scroll to position [0, 0]
click at [110, 326] on button "Load image 1 in gallery view" at bounding box center [103, 308] width 88 height 88
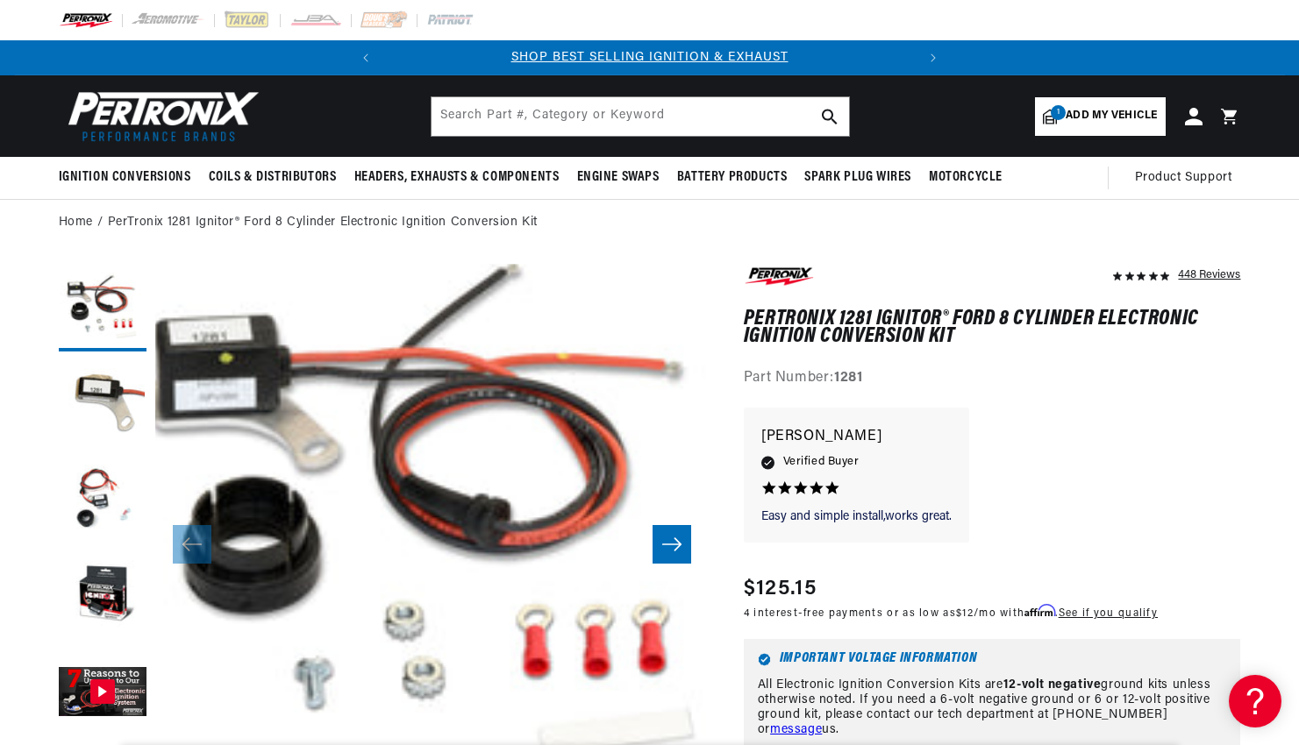
scroll to position [55, 0]
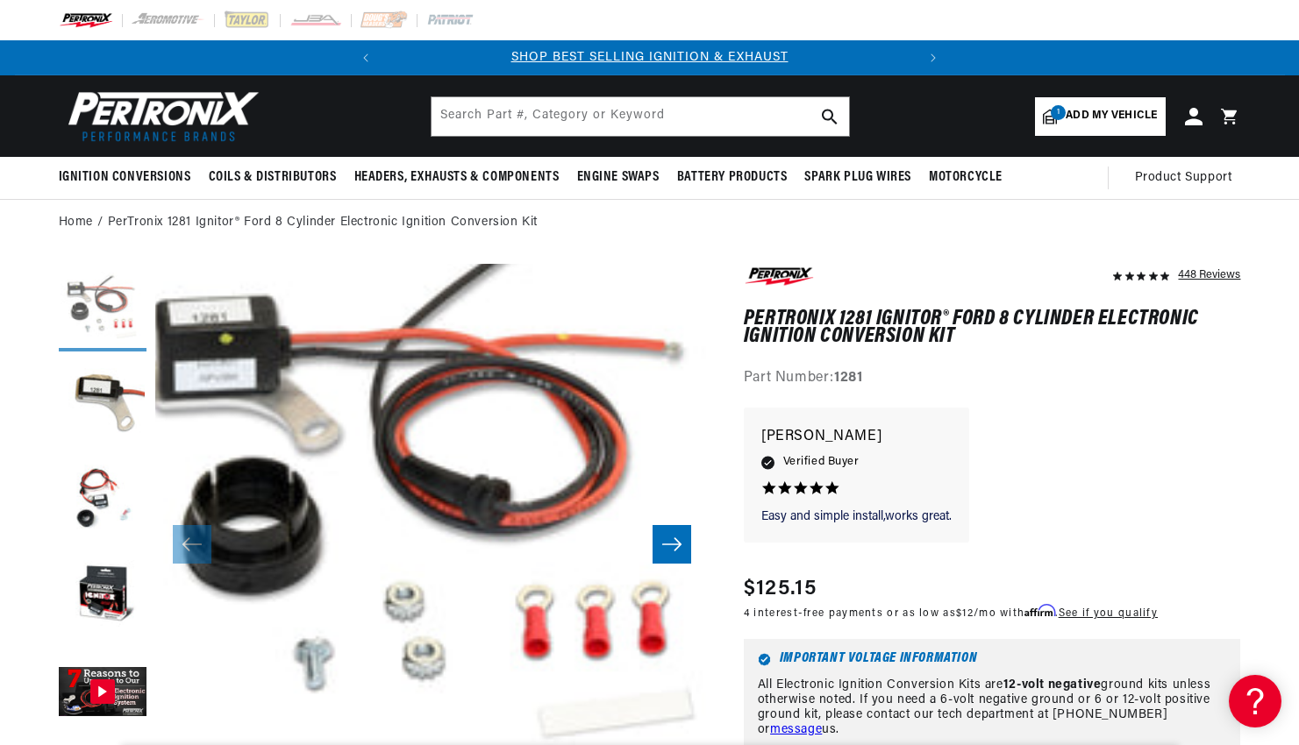
click at [120, 299] on button "Load image 1 in gallery view" at bounding box center [103, 308] width 88 height 88
click at [103, 290] on button "Load image 1 in gallery view" at bounding box center [103, 308] width 88 height 88
click at [97, 382] on button "Load image 2 in gallery view" at bounding box center [103, 404] width 88 height 88
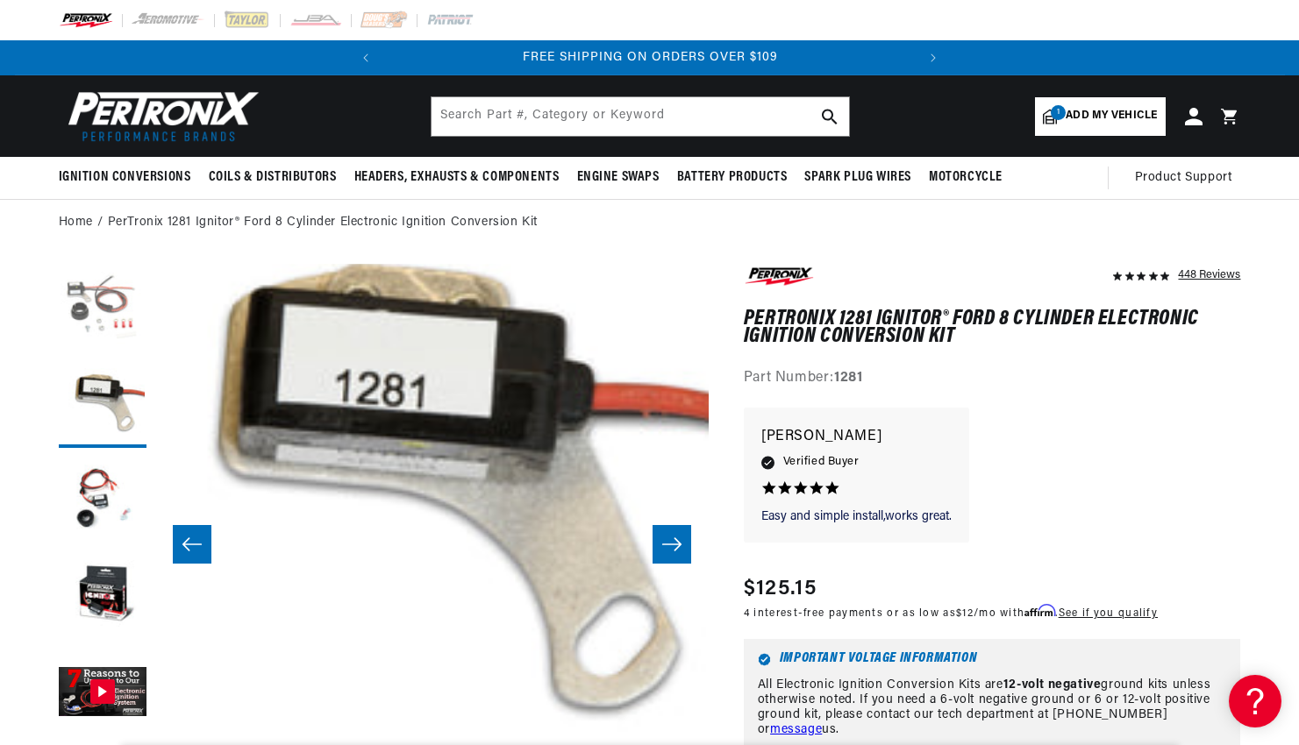
click at [103, 305] on button "Load image 1 in gallery view" at bounding box center [103, 308] width 88 height 88
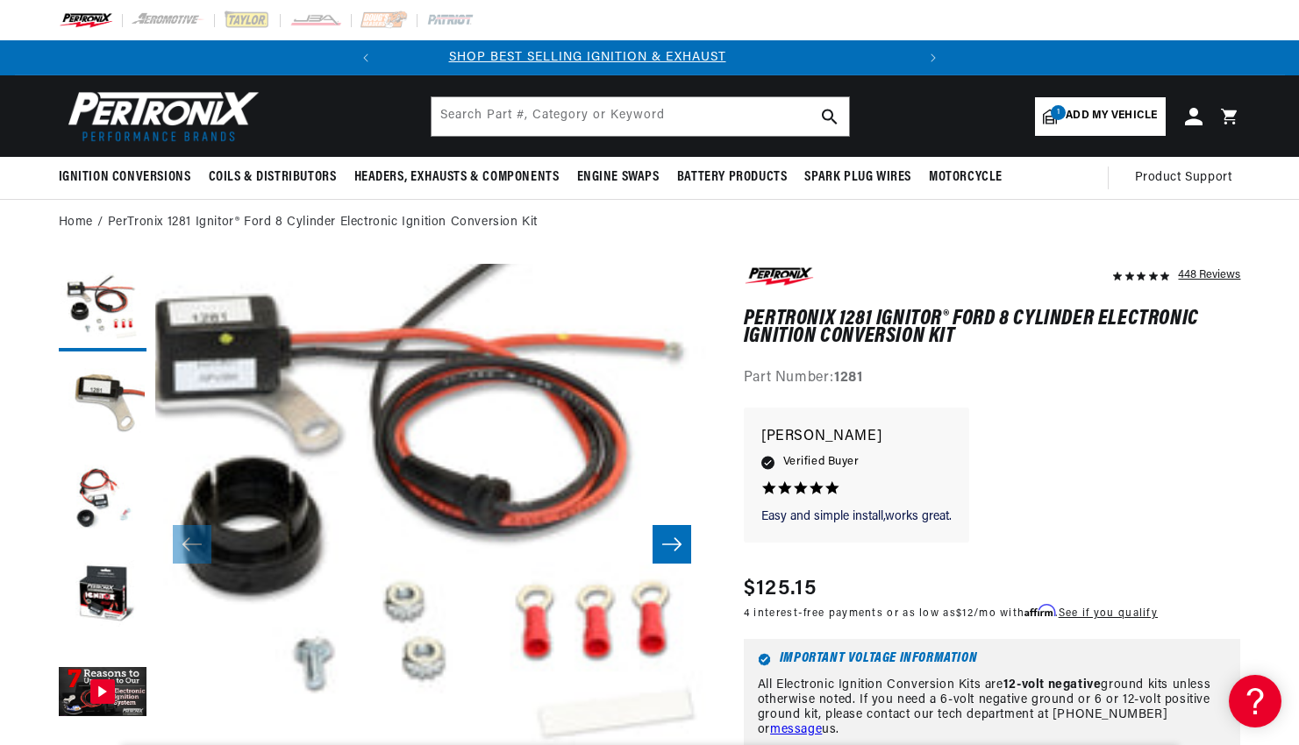
scroll to position [0, 0]
click at [90, 509] on button "Load image 3 in gallery view" at bounding box center [103, 501] width 88 height 88
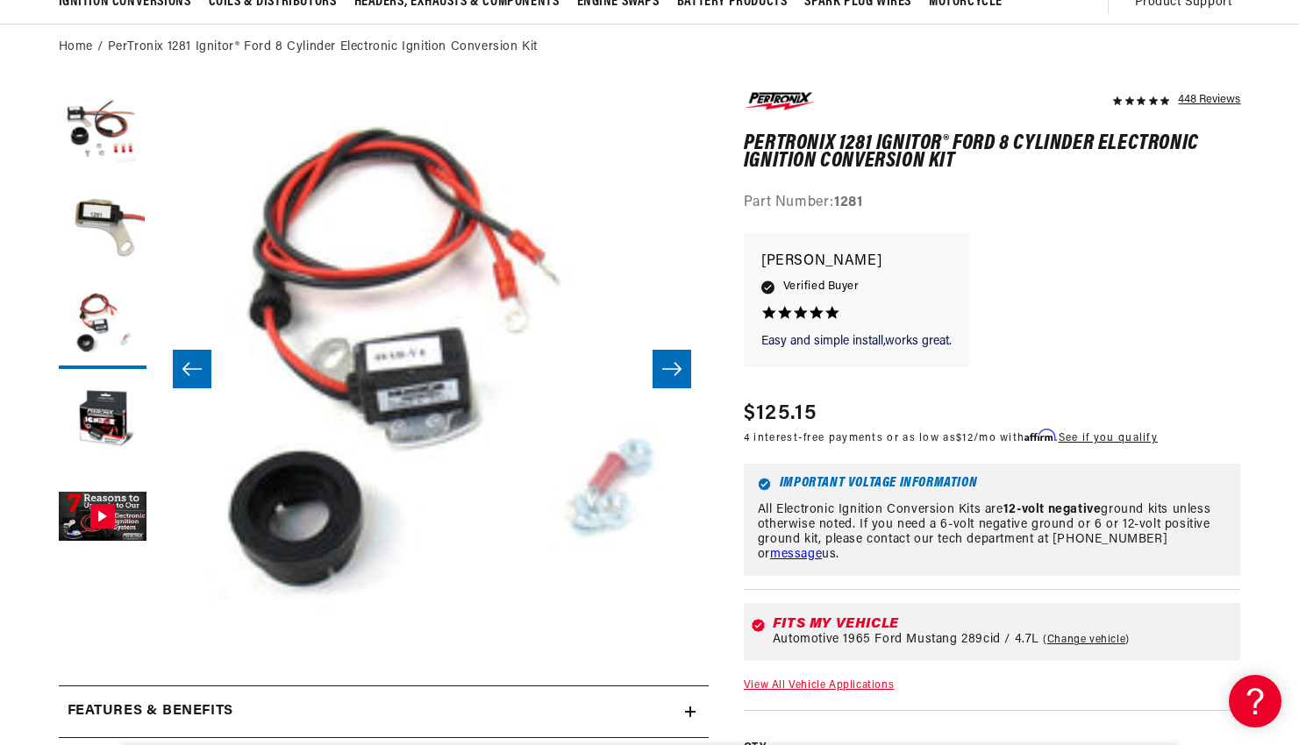
scroll to position [88, 0]
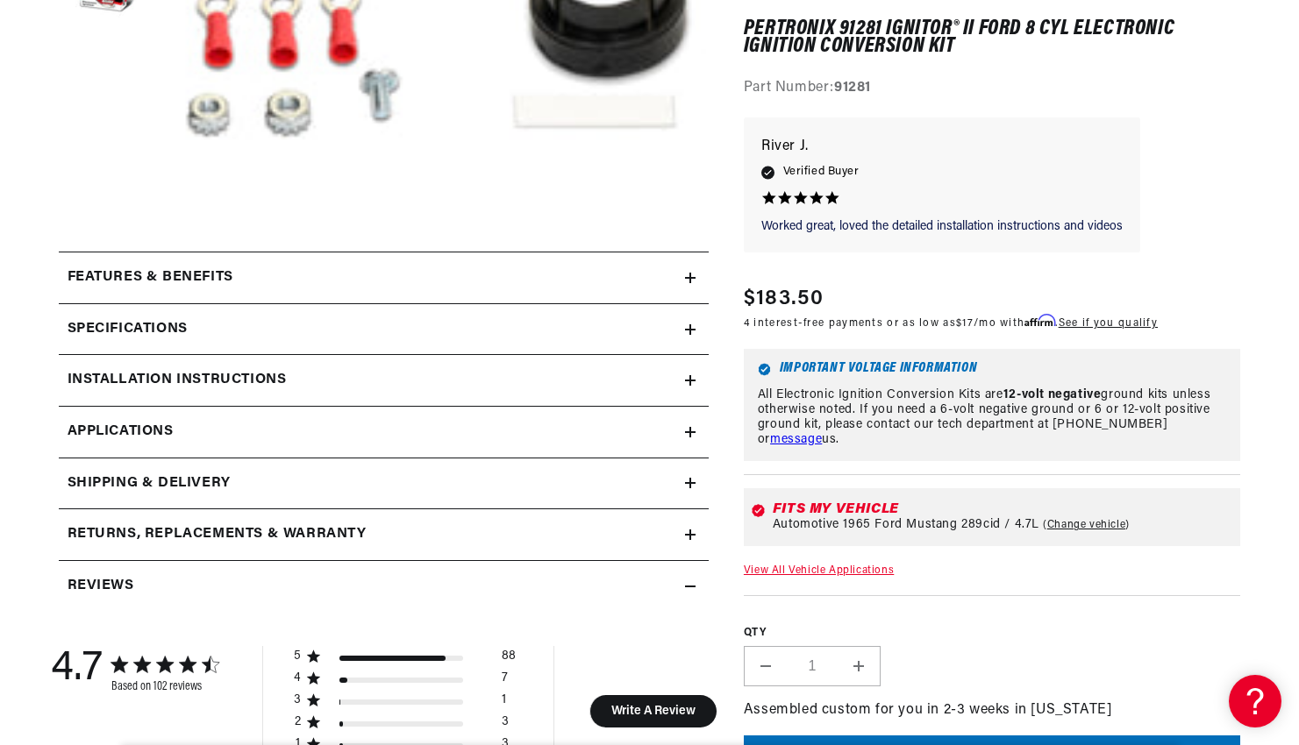
scroll to position [614, 0]
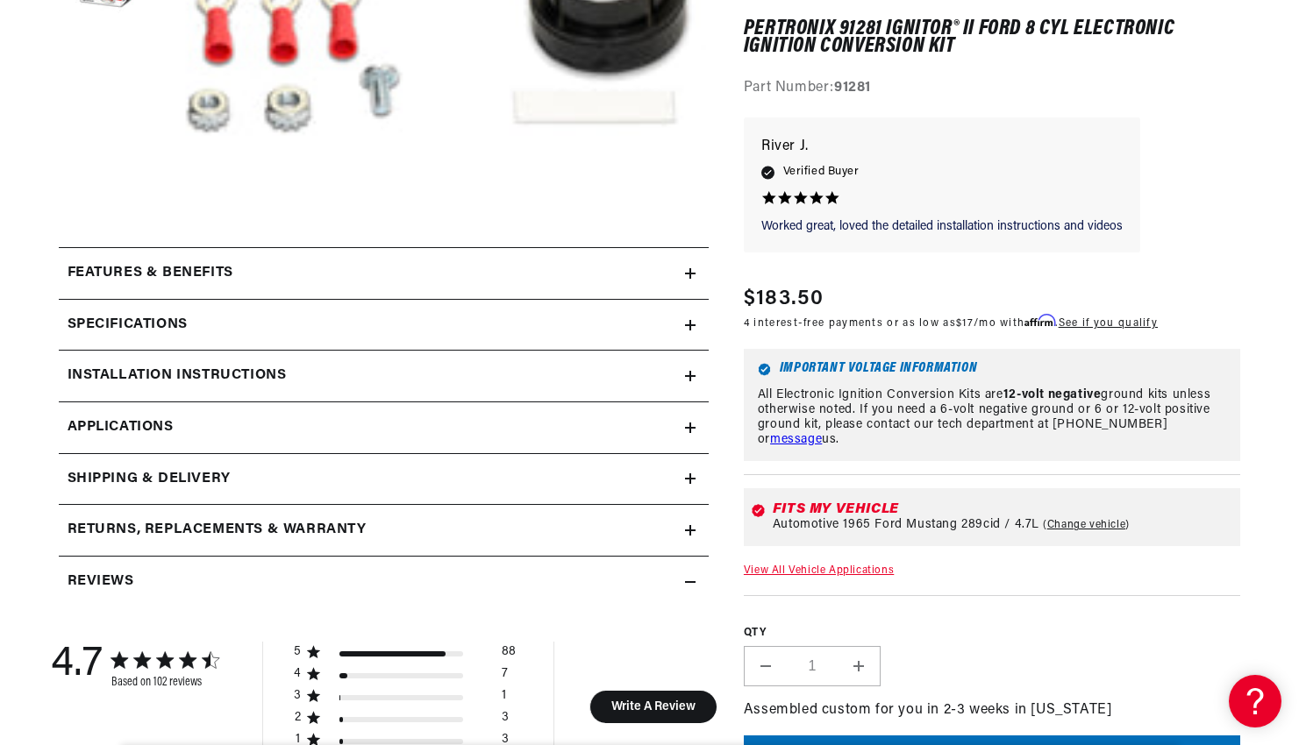
click at [467, 386] on div "Installation instructions" at bounding box center [372, 376] width 626 height 23
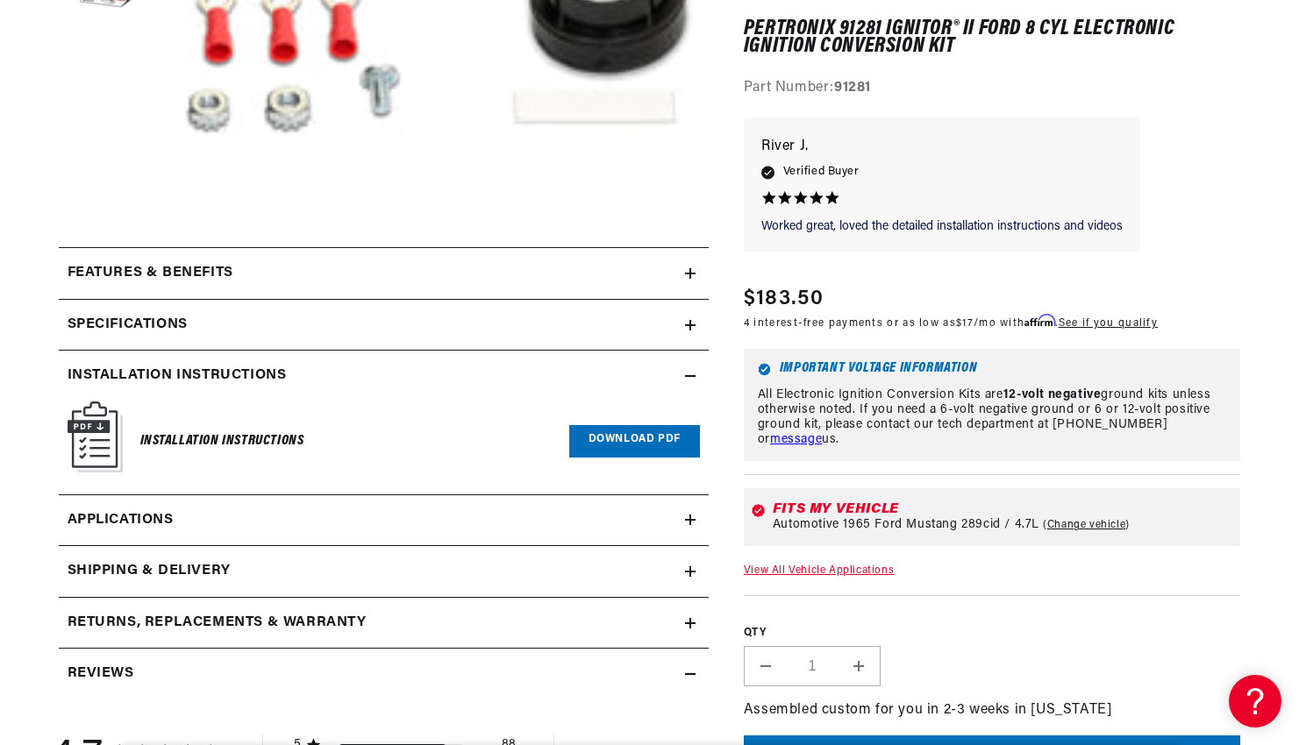
click at [632, 440] on link "Download PDF" at bounding box center [634, 441] width 131 height 32
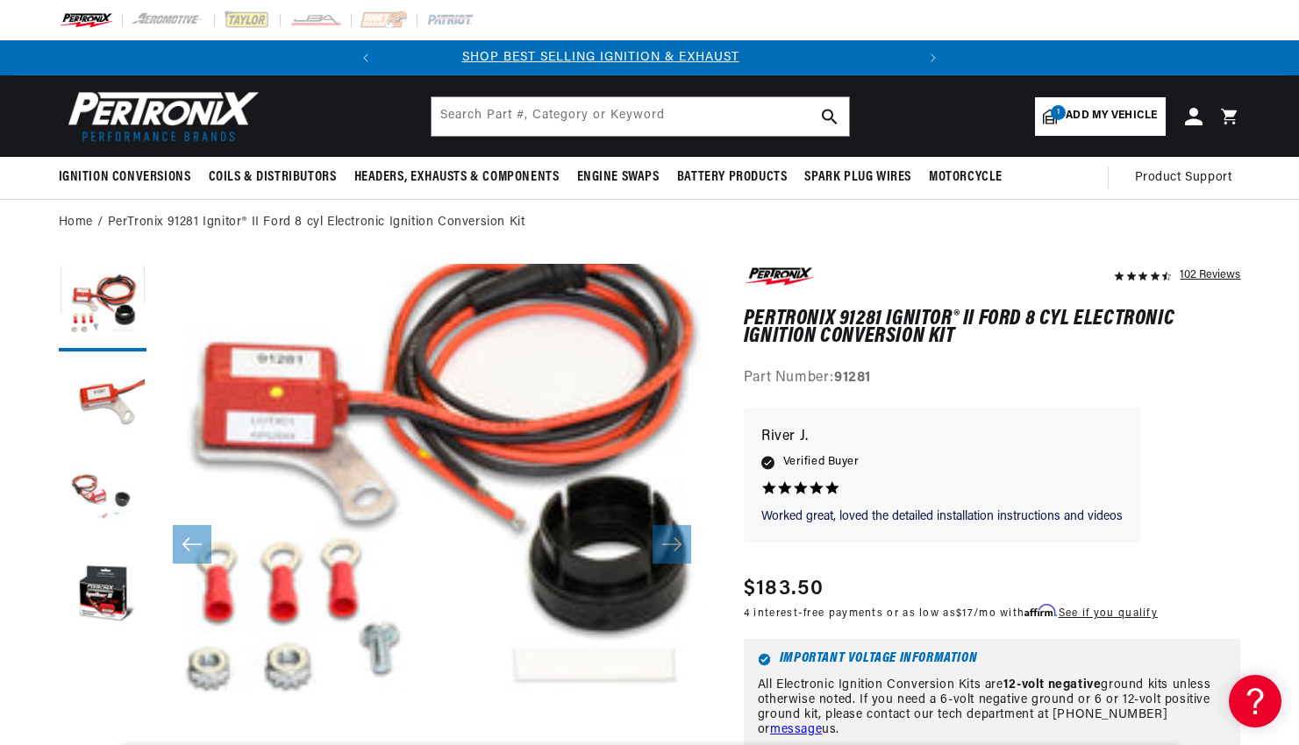
scroll to position [0, 0]
